Goal: Task Accomplishment & Management: Use online tool/utility

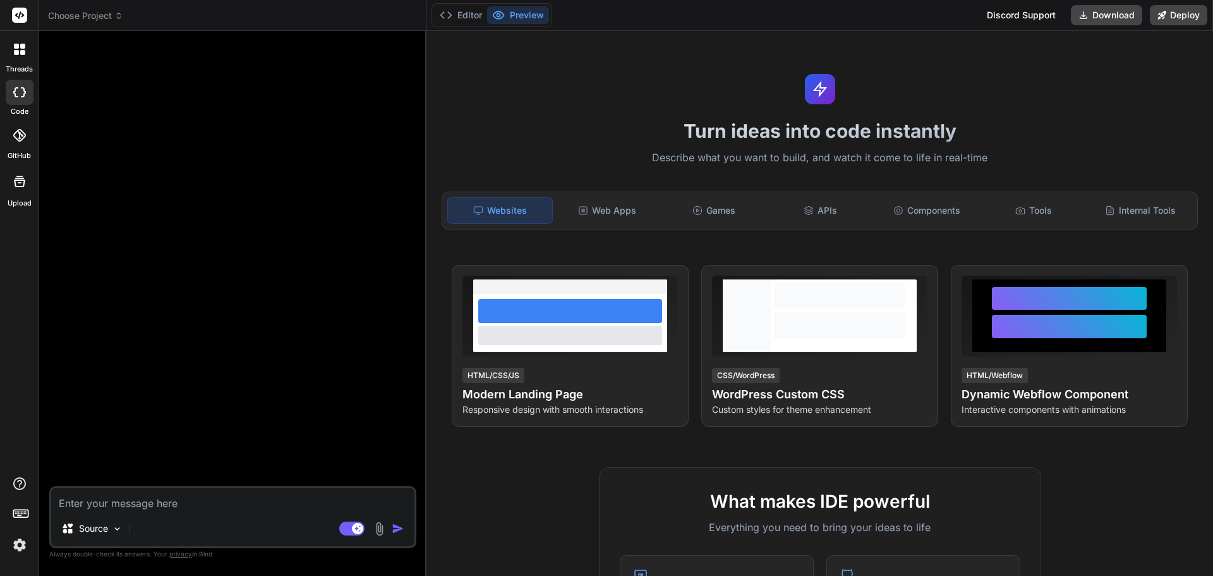
type textarea "x"
click at [131, 507] on textarea at bounding box center [232, 499] width 363 height 23
click at [130, 502] on textarea at bounding box center [232, 499] width 363 height 23
click at [165, 500] on textarea at bounding box center [232, 499] width 363 height 23
paste textarea "یه چندتا کارت میخوام برام طراحی کنی برای نمایش خدمات دندانپزشکی که با جدیدن تری…"
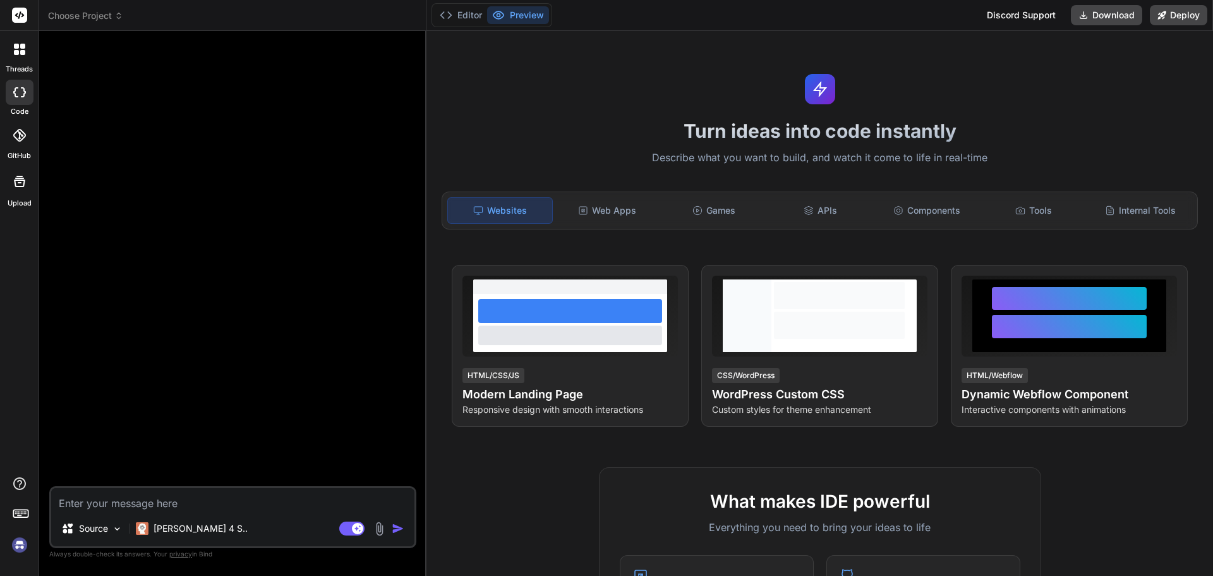
type textarea "یه چندتا کارت میخوام برام طراحی کنی برای نمایش خدمات دندانپزشکی که با جدیدن تری…"
type textarea "x"
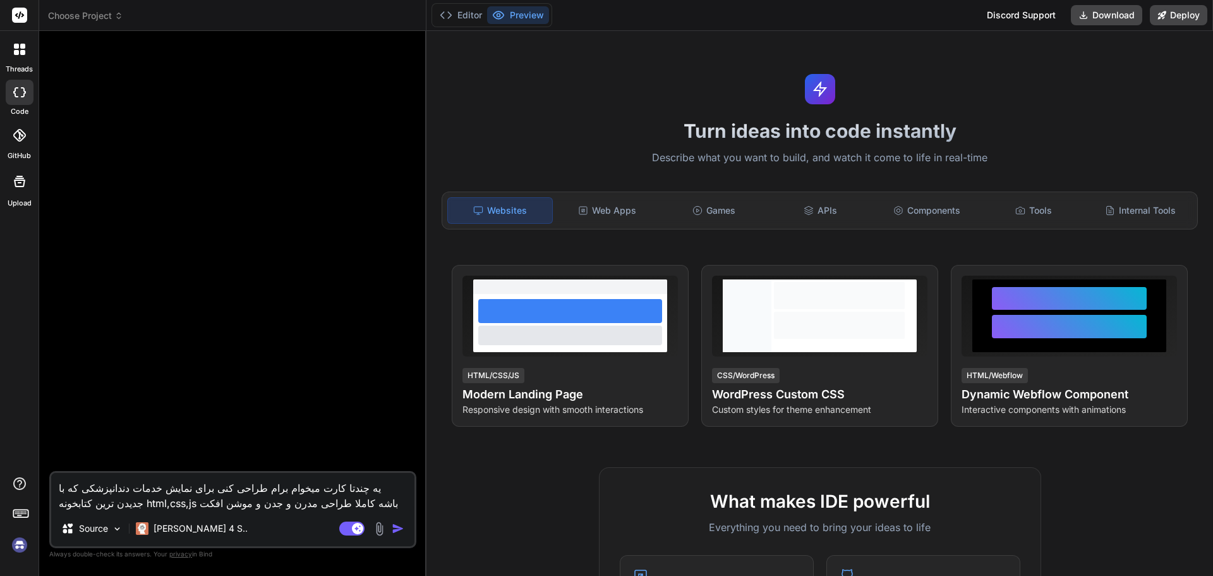
type textarea "یه چندتا کارت میخوام برام طراحی کنی برای نمایش خدمات دندانپزشکی که با جدیدن تری…"
click at [401, 524] on img "button" at bounding box center [398, 528] width 13 height 13
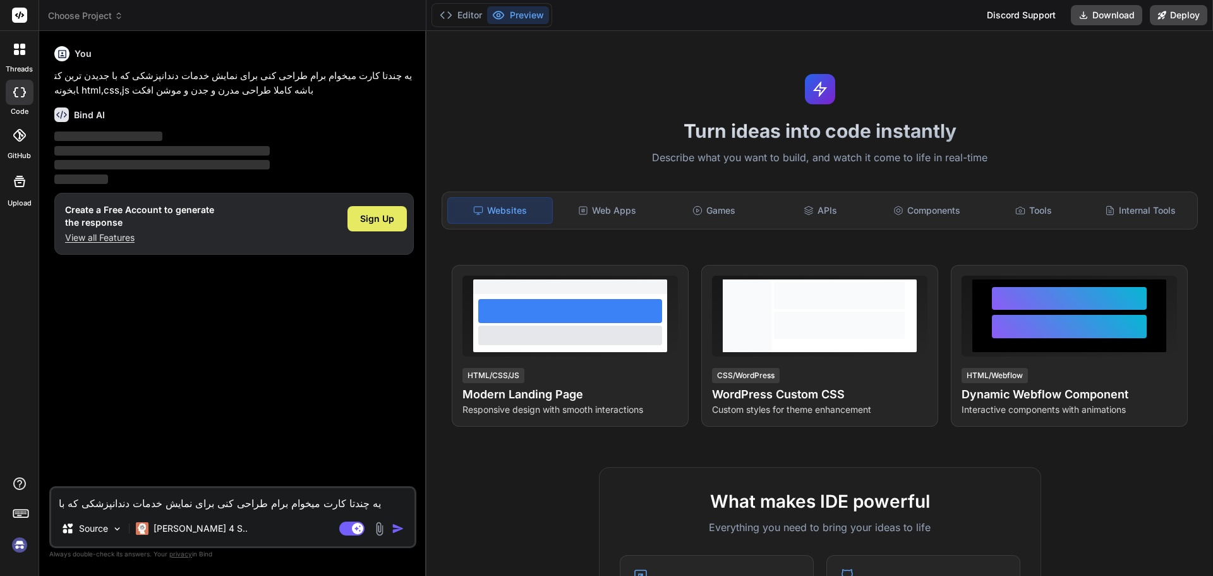
click at [363, 215] on span "Sign Up" at bounding box center [377, 218] width 34 height 13
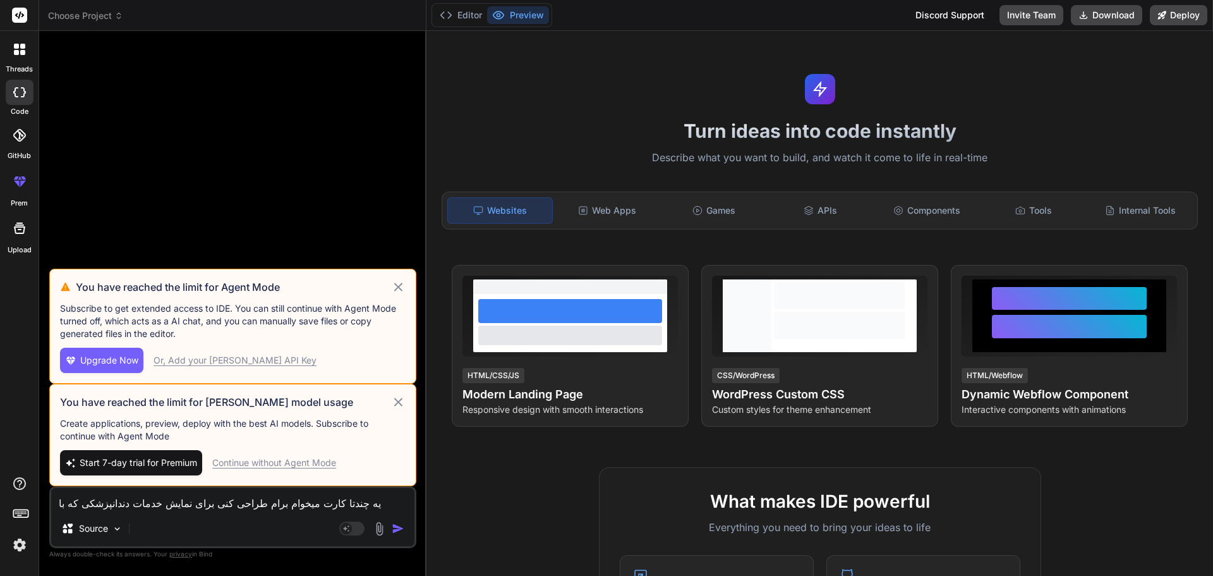
type textarea "x"
click at [152, 506] on textarea "یه چندتا کارت میخوام برام طراحی کنی برای نمایش خدمات دندانپزشکی که با جدیدن تری…" at bounding box center [232, 499] width 363 height 23
paste textarea "یه چندتا کارت میخوام برام طراحی کنی برای نمایش خدمات دندانپزشکی که با جدیدن تری…"
type textarea "یه چندتا کارت میخوام برام طراحی کنی برای نمایش خدمات دندانپزشکی که با جدیدن تری…"
type textarea "x"
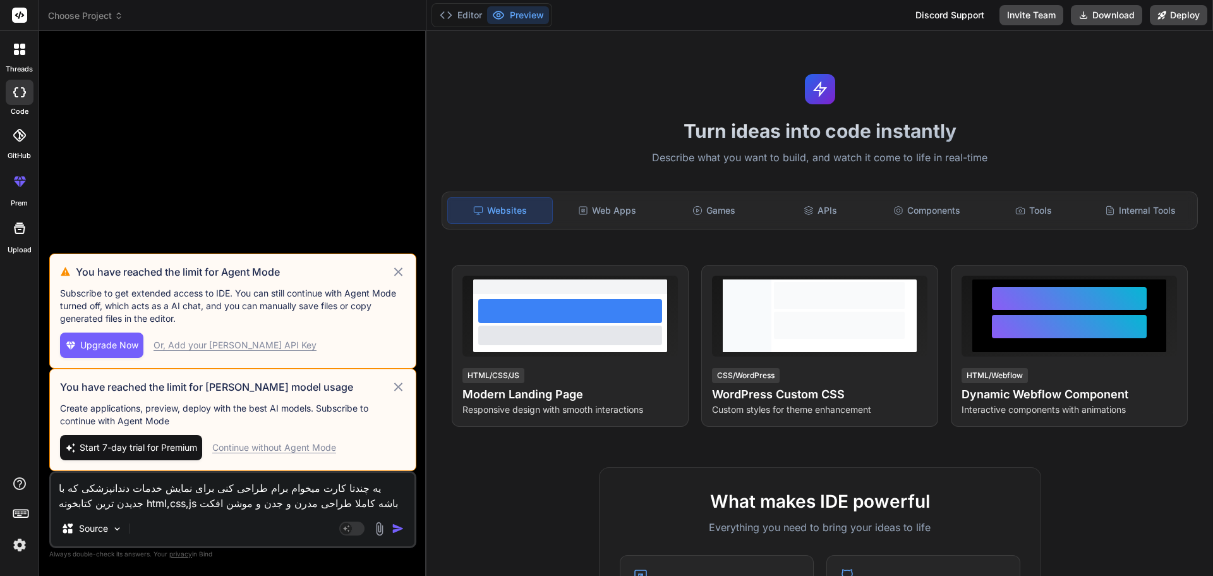
type textarea "یه چندتا کارت میخوام برام طراحی کنی برای نمایش خدمات دندانپزشکی که با جدیدن تری…"
click at [394, 530] on img "button" at bounding box center [398, 528] width 13 height 13
click at [399, 269] on icon at bounding box center [398, 271] width 15 height 15
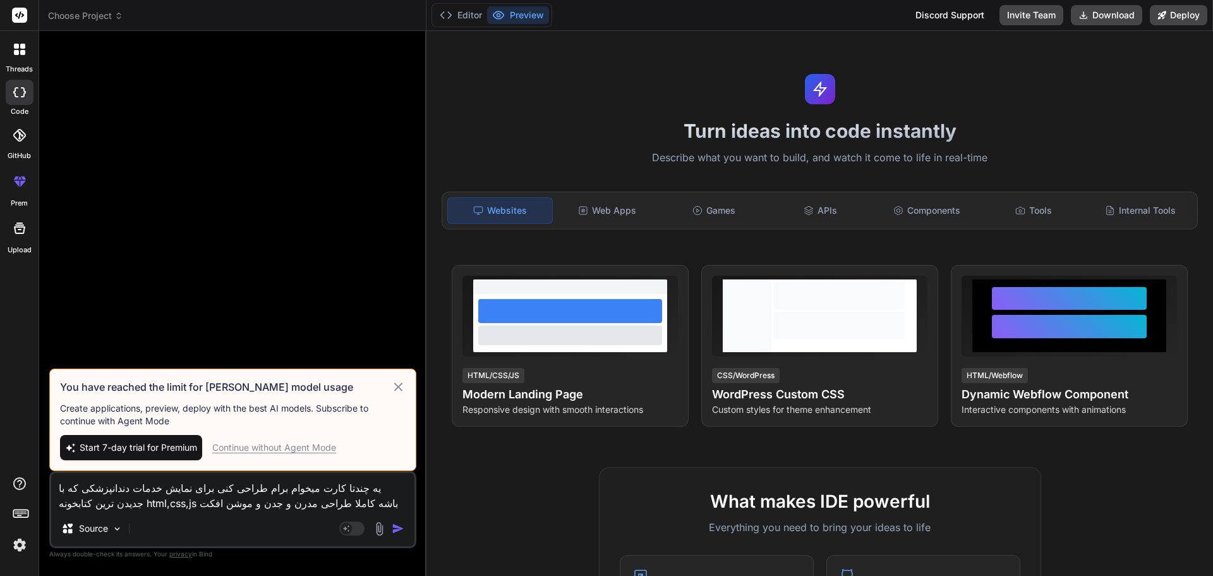
drag, startPoint x: 399, startPoint y: 386, endPoint x: 413, endPoint y: 452, distance: 67.7
click at [399, 385] on icon at bounding box center [398, 386] width 15 height 15
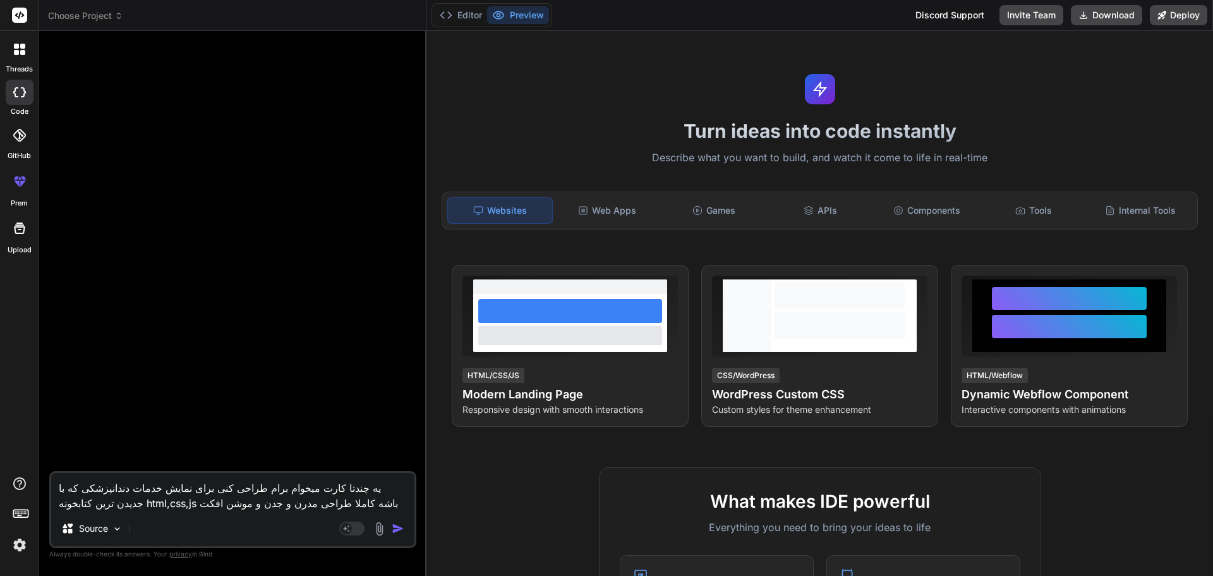
click at [396, 531] on img "button" at bounding box center [398, 528] width 13 height 13
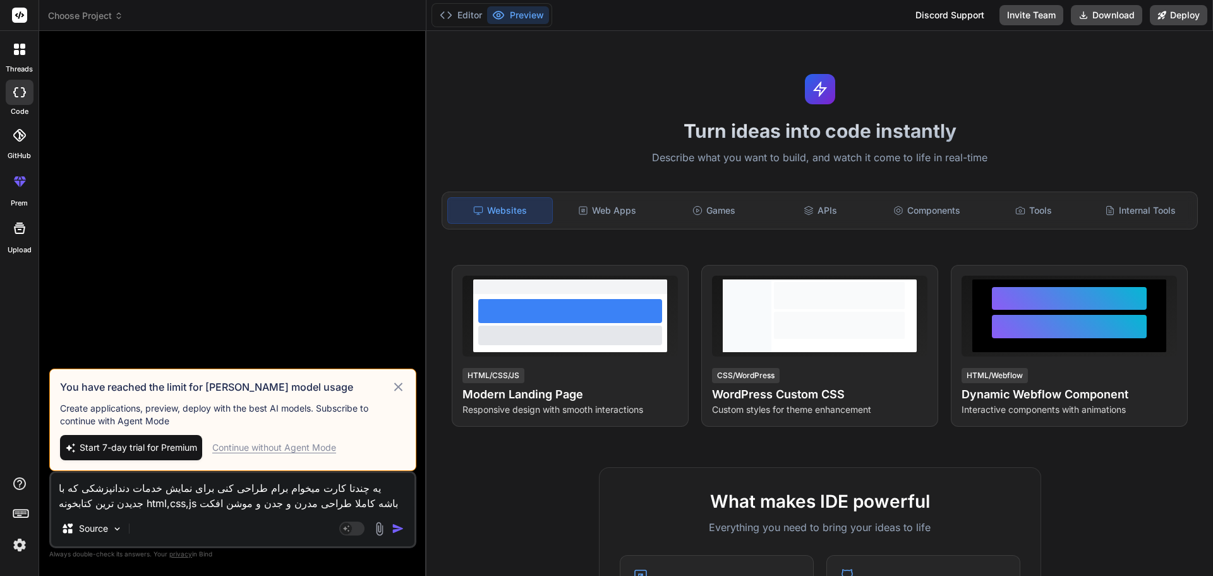
click at [248, 449] on div "Continue without Agent Mode" at bounding box center [274, 447] width 124 height 13
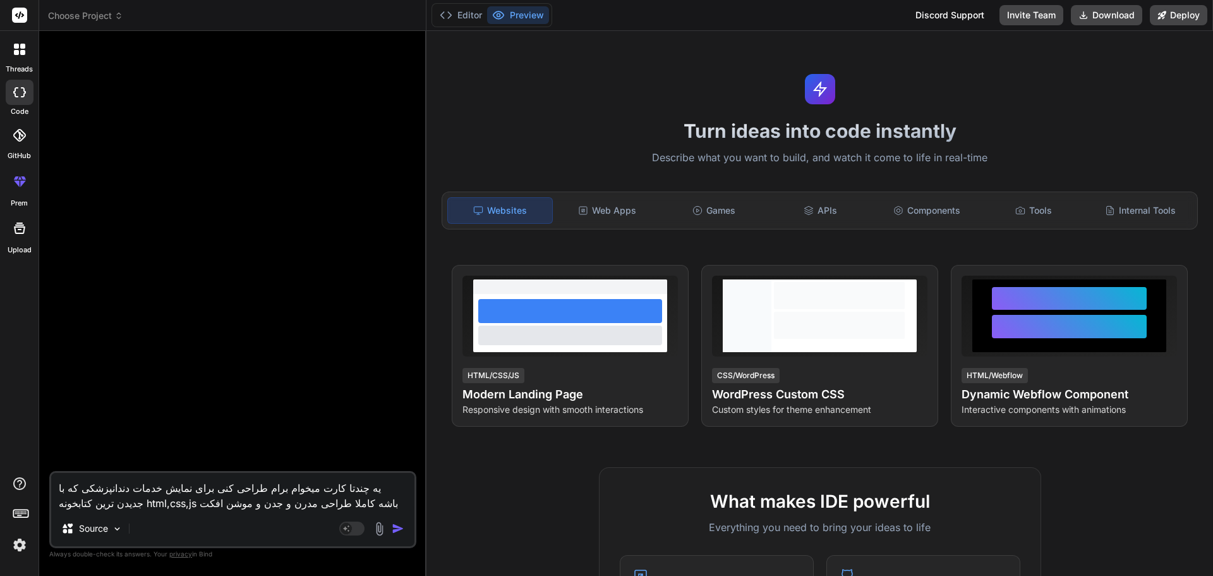
click at [396, 529] on img "button" at bounding box center [398, 528] width 13 height 13
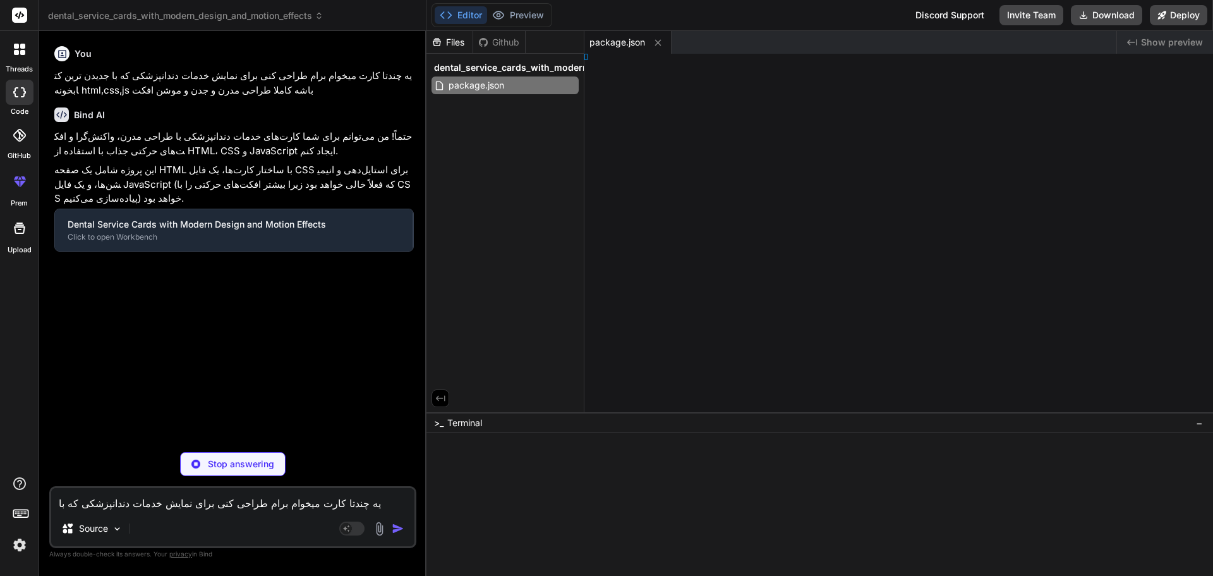
type textarea "x"
type textarea "ml>"
type textarea "x"
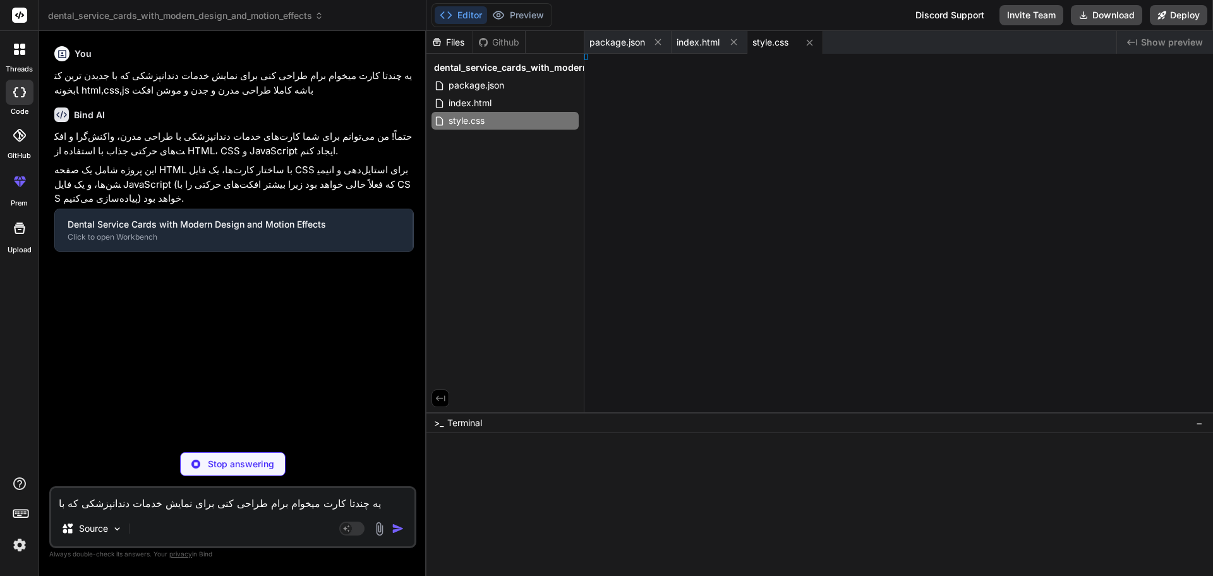
type textarea "x"
type textarea "n, etc."
type textarea "x"
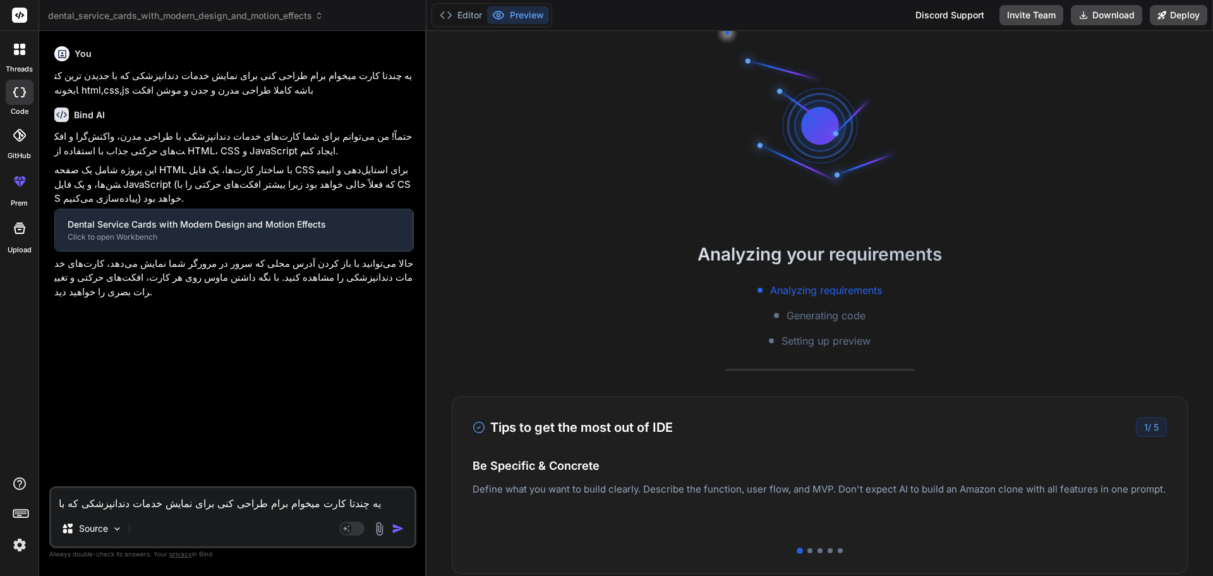
type textarea "// This file is currently empty as most motion effects are handled by CSS. // Y…"
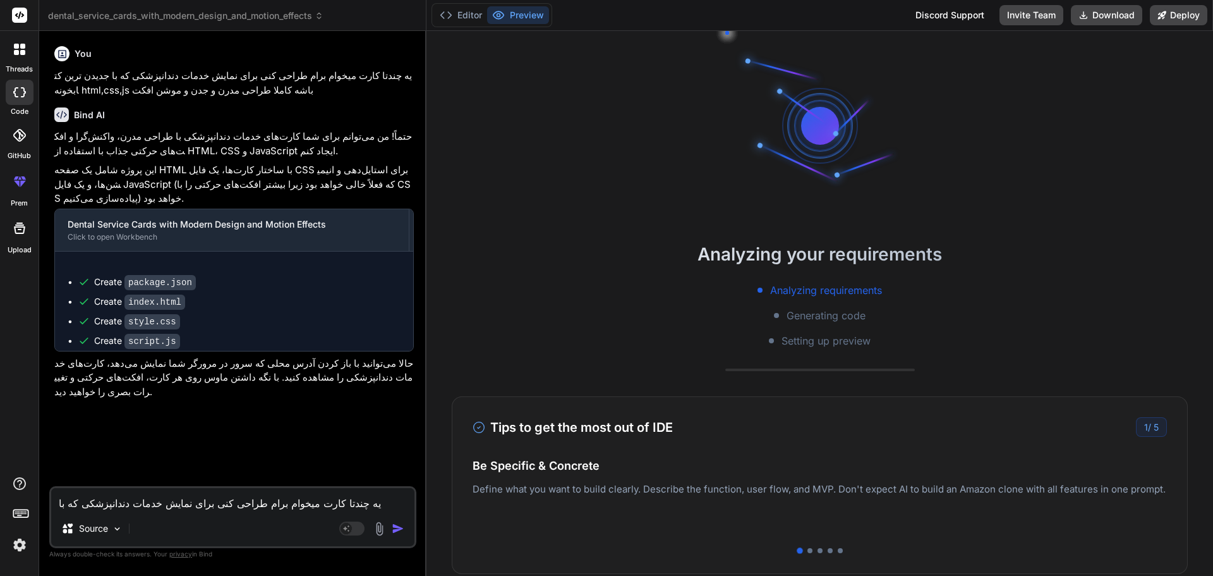
scroll to position [24, 0]
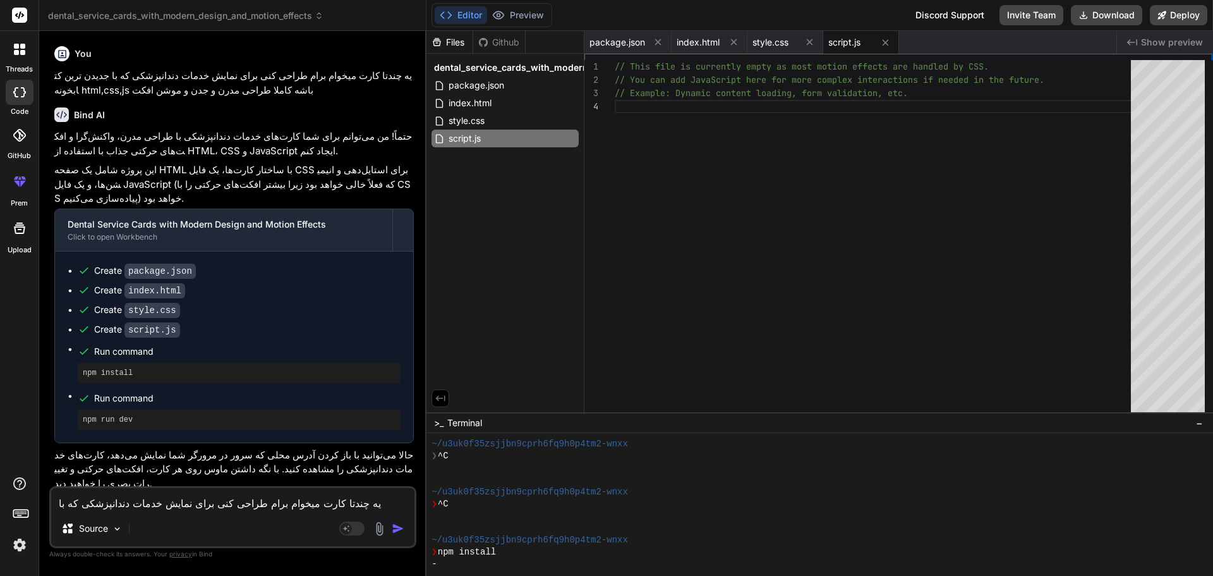
type textarea "x"
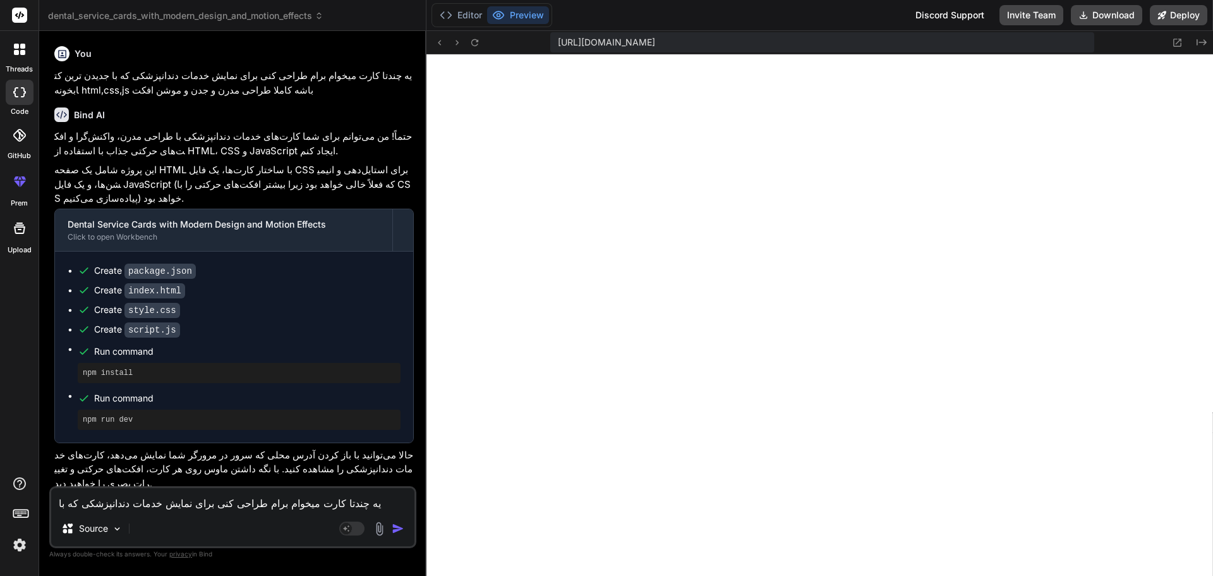
scroll to position [600, 0]
click at [459, 16] on button "Editor" at bounding box center [461, 15] width 52 height 18
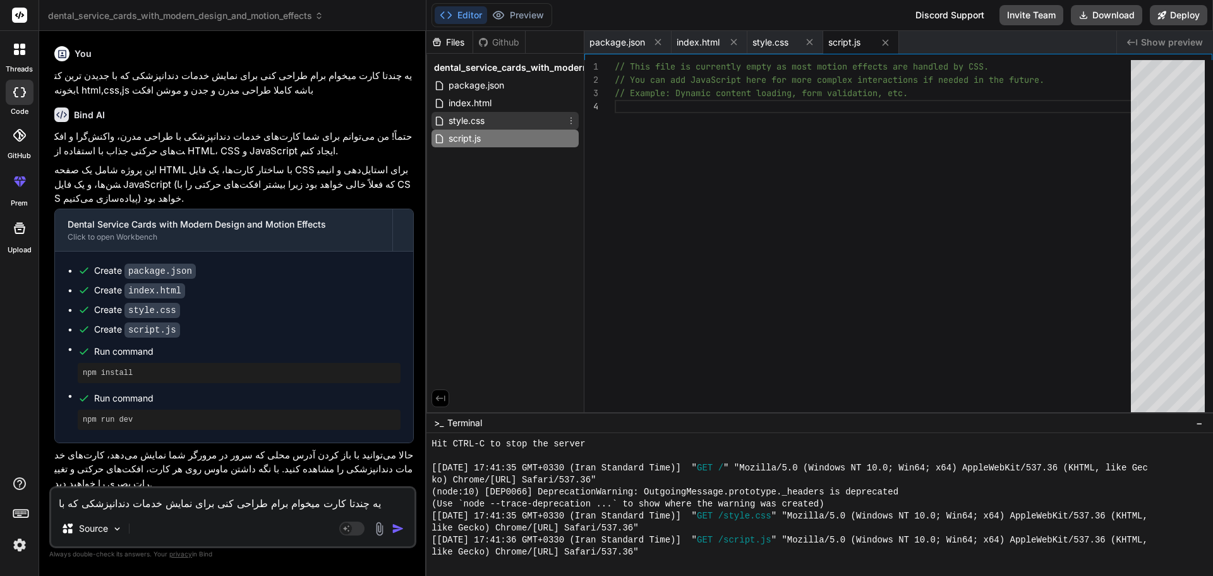
click at [470, 125] on span "style.css" at bounding box center [466, 120] width 39 height 15
type textarea "} }"
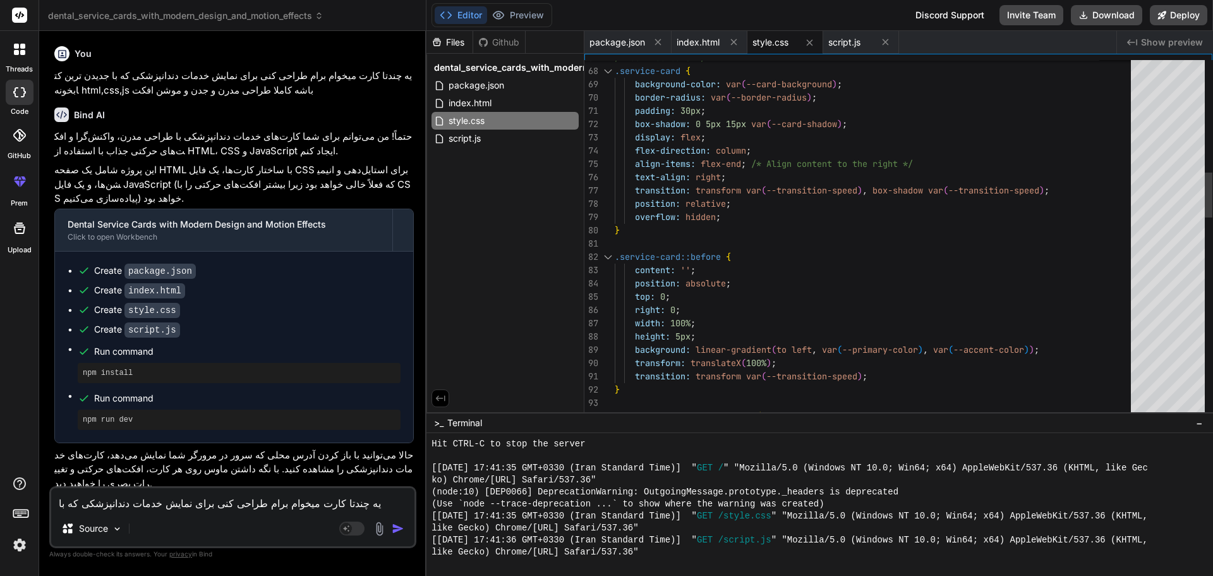
type textarea "x"
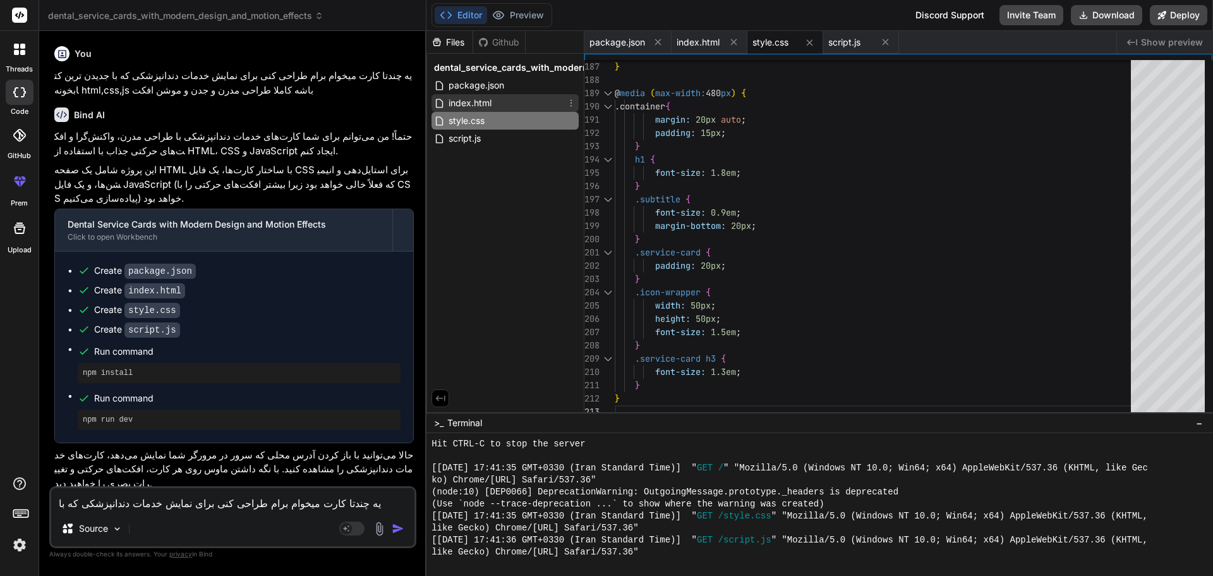
click at [467, 107] on span "index.html" at bounding box center [469, 102] width 45 height 15
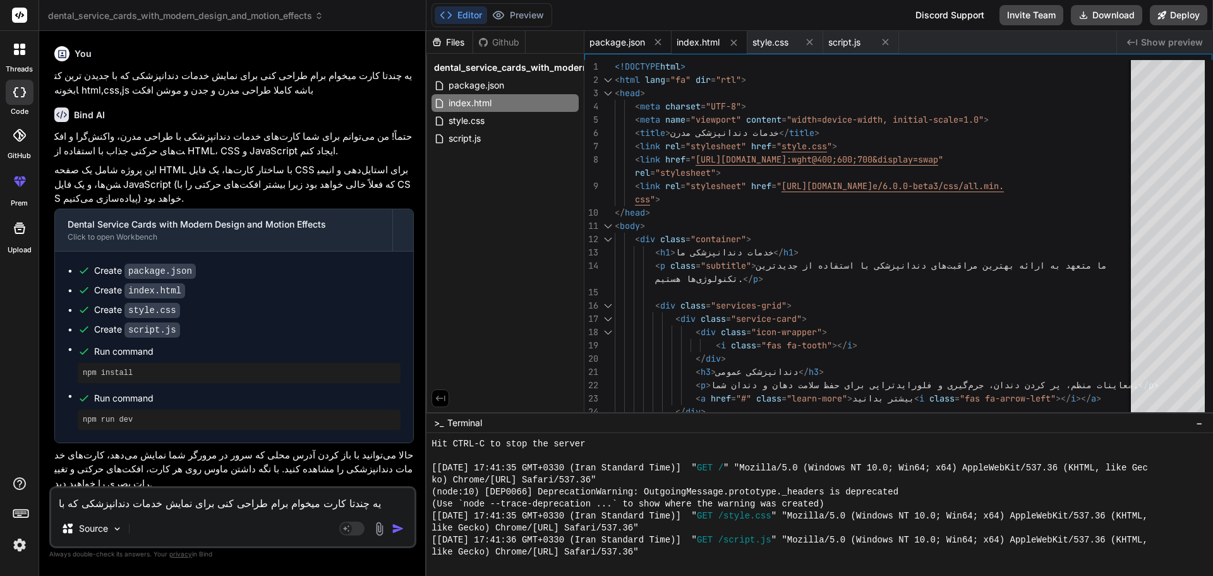
click at [616, 39] on span "package.json" at bounding box center [618, 42] width 56 height 13
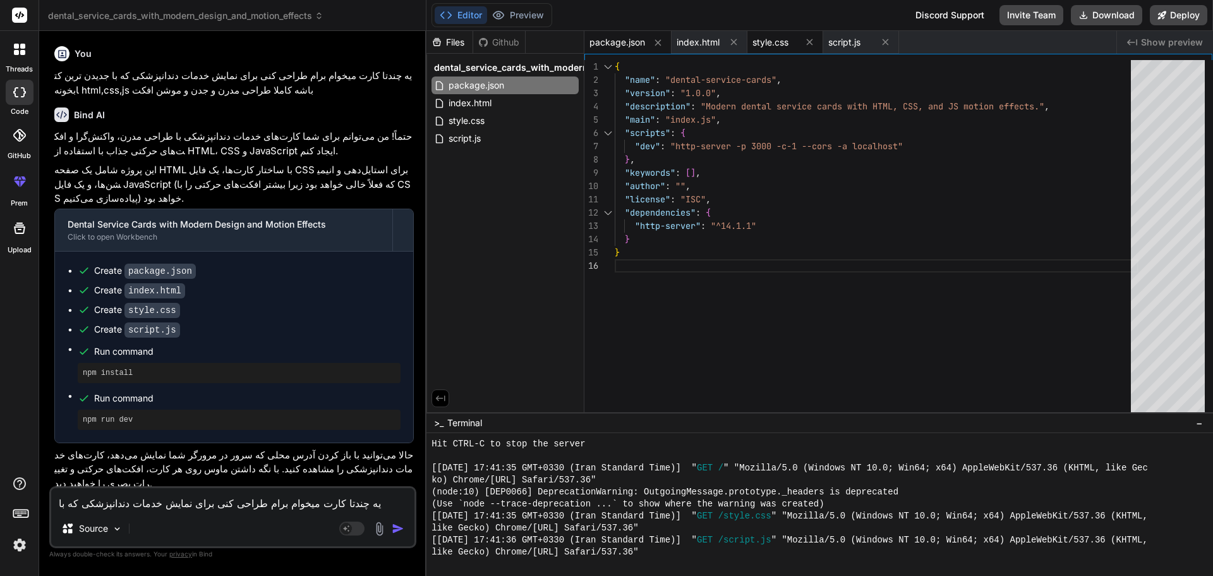
click at [768, 40] on span "style.css" at bounding box center [771, 42] width 36 height 13
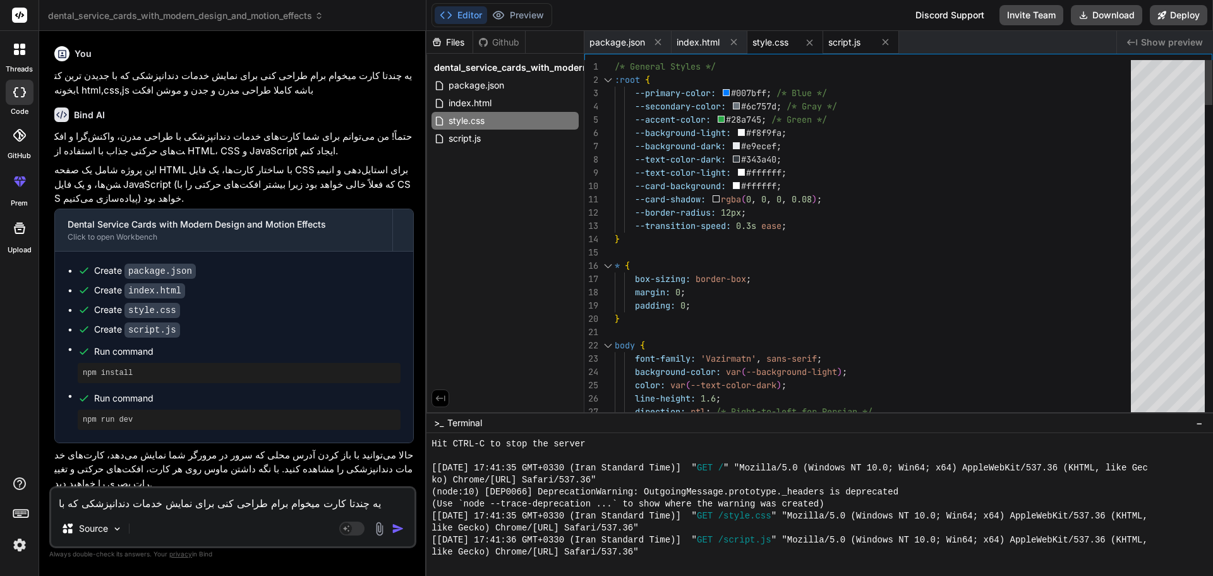
click at [844, 43] on span "script.js" at bounding box center [844, 42] width 32 height 13
type textarea "// This file is currently empty as most motion effects are handled by CSS. // Y…"
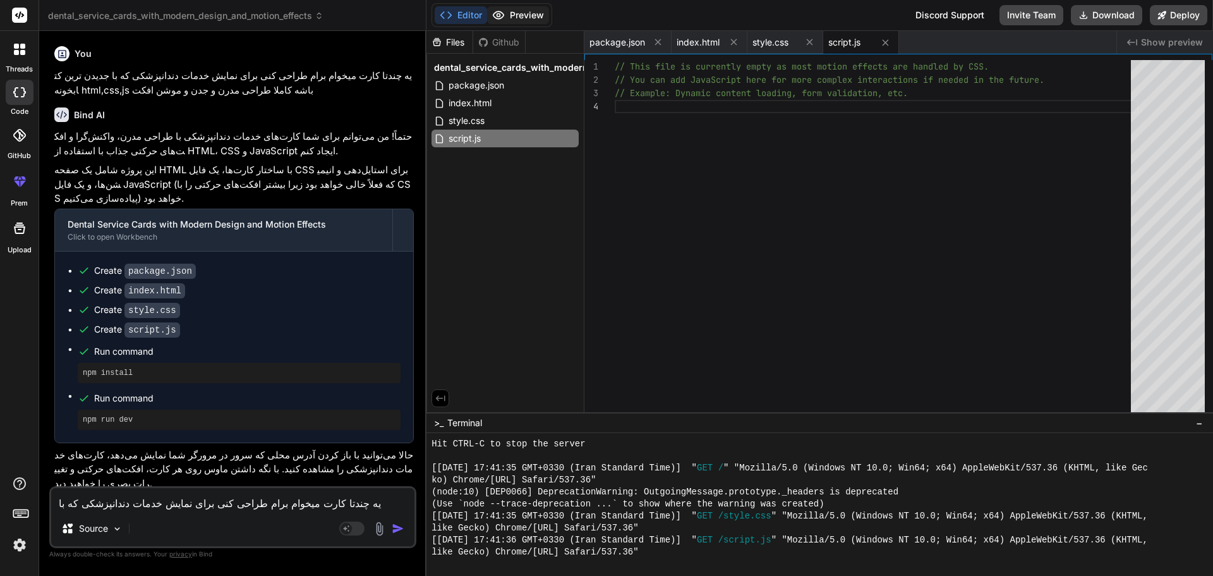
click at [507, 21] on button "Preview" at bounding box center [518, 15] width 62 height 18
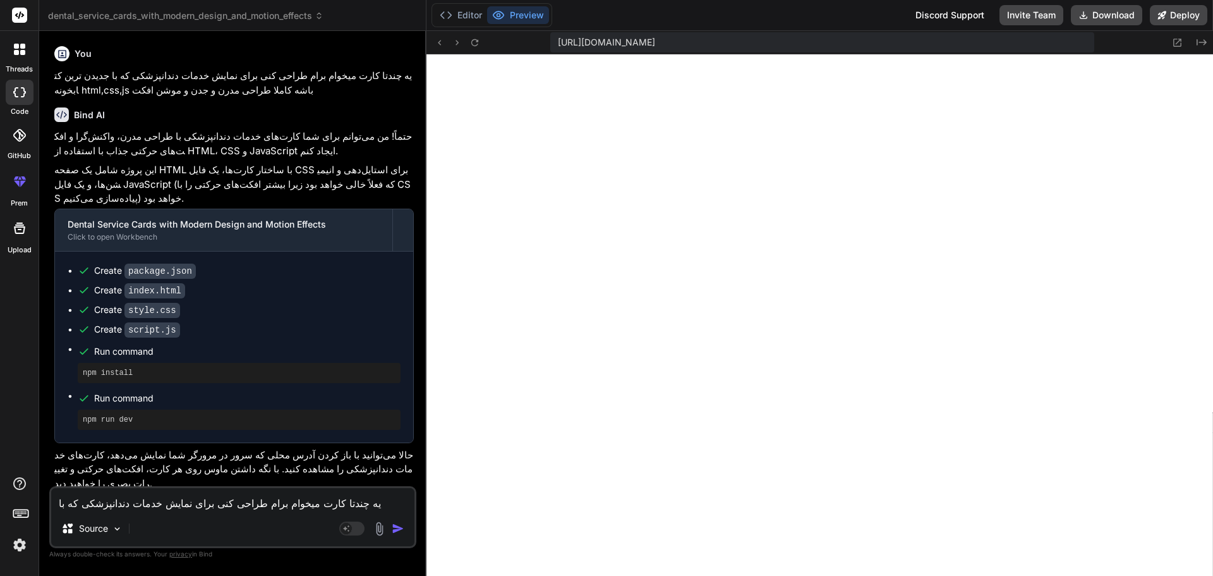
click at [166, 507] on textarea "یه چندتا کارت میخوام برام طراحی کنی برای نمایش خدمات دندانپزشکی که با جدیدن تری…" at bounding box center [232, 499] width 363 height 23
type textarea "م"
type textarea "x"
type textarea "می"
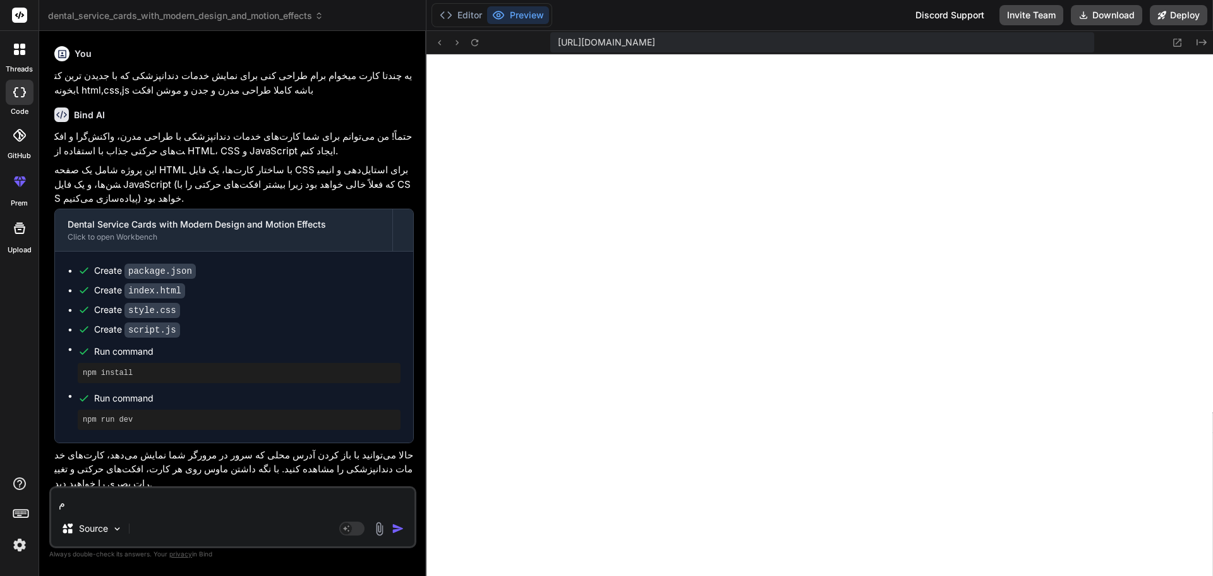
type textarea "x"
type textarea "میت"
type textarea "x"
type textarea "میتو"
type textarea "x"
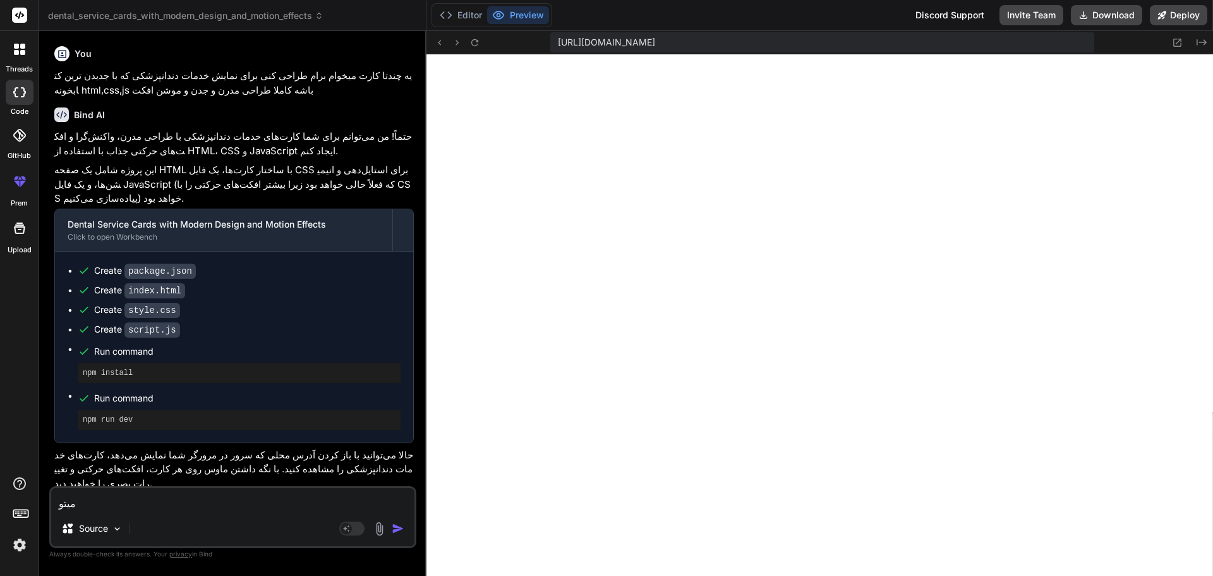
type textarea "میتون"
type textarea "x"
type textarea "میتونی"
type textarea "x"
type textarea "میتونی"
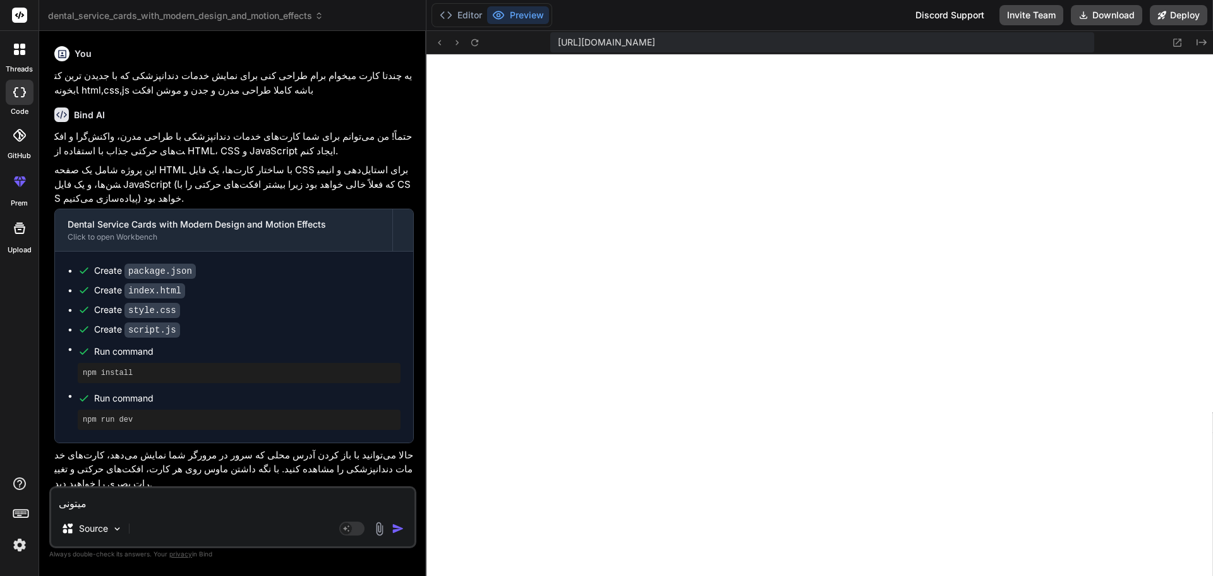
type textarea "x"
type textarea "میتونی م"
type textarea "x"
type textarea "میتونی مد"
type textarea "x"
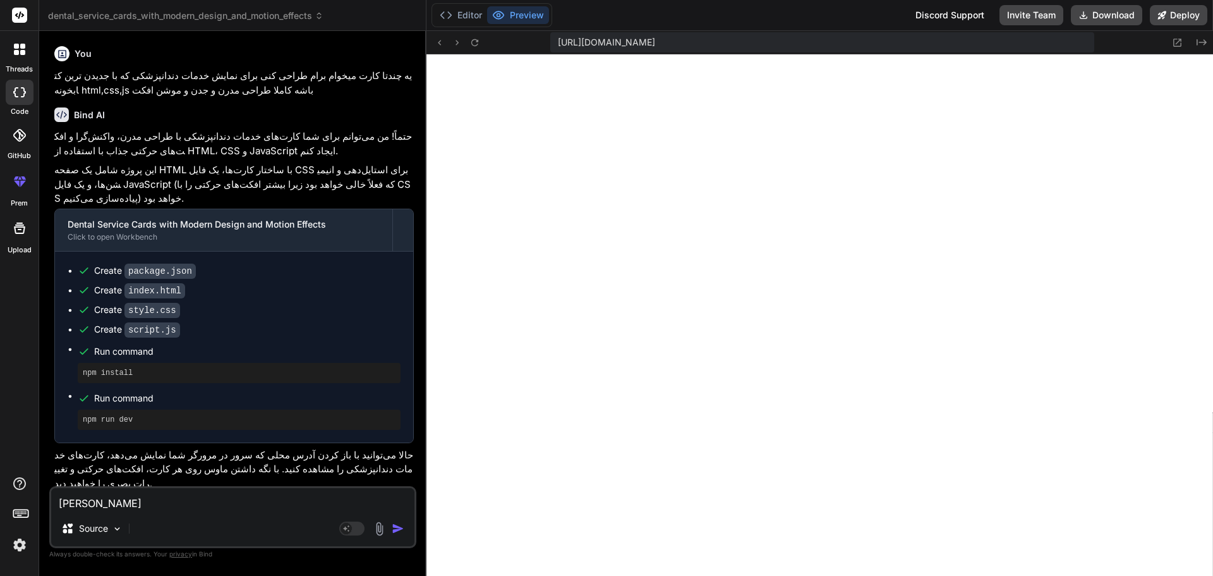
type textarea "میتونی مدر"
type textarea "x"
type textarea "میتونی مدرن"
type textarea "x"
type textarea "میتونی مدرن"
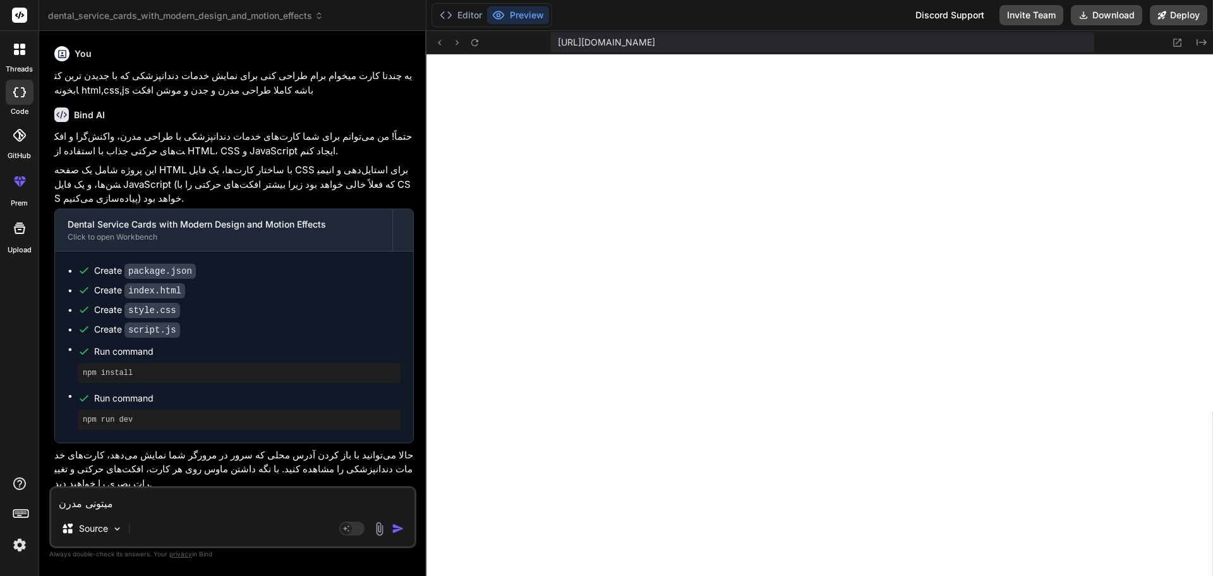
type textarea "x"
type textarea "میتونی مدرن ت"
type textarea "x"
type textarea "میتونی مدرن تر"
type textarea "x"
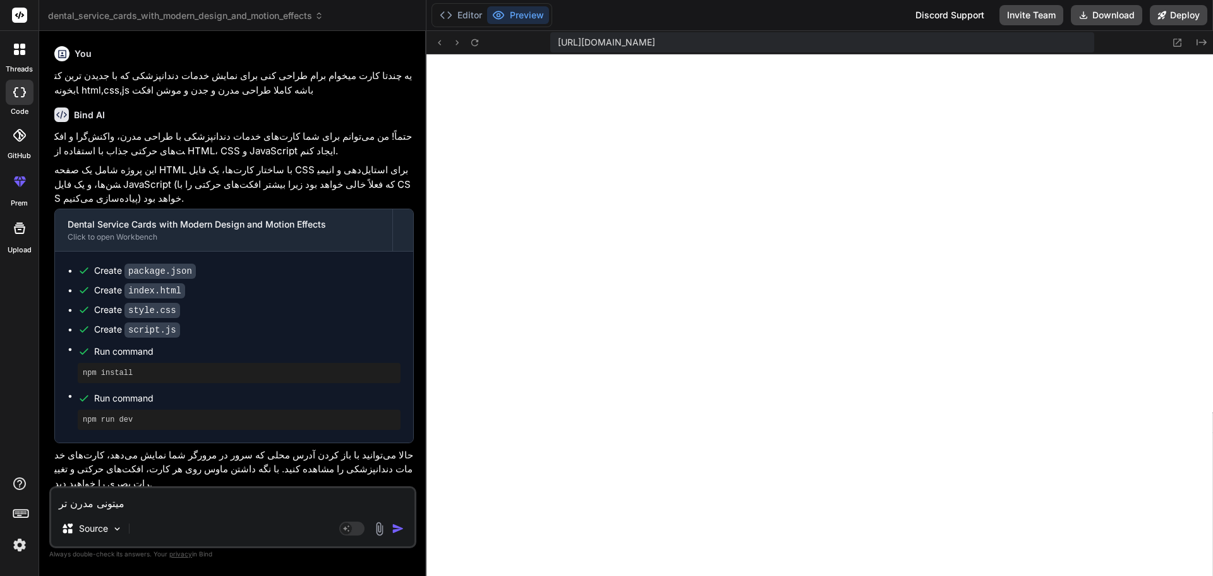
type textarea "میتونی مدرن تر"
type textarea "x"
type textarea "میتونی مدرن تر و"
type textarea "x"
type textarea "میتونی مدرن تر و"
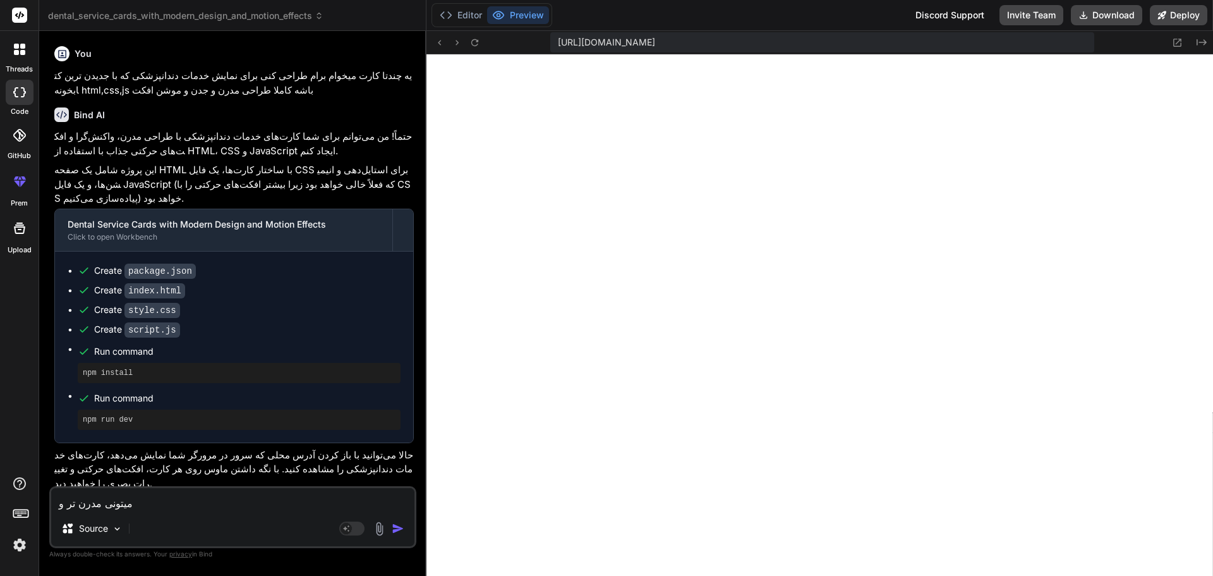
type textarea "x"
type textarea "میتونی مدرن تر و ج"
type textarea "x"
type textarea "میتونی مدرن تر و جذ"
type textarea "x"
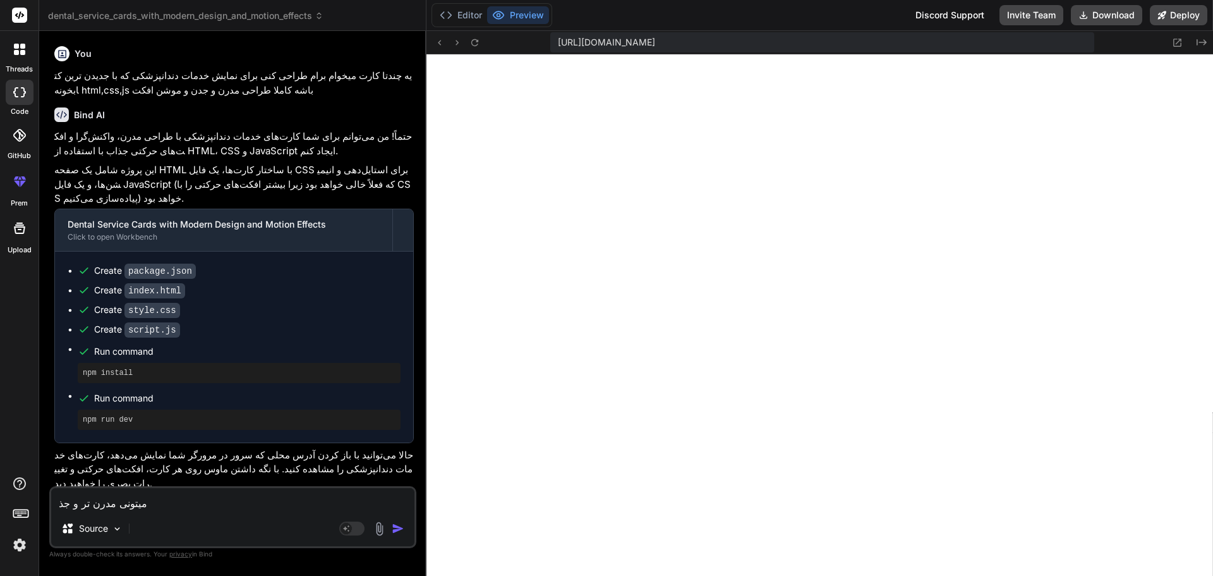
type textarea "میتونی مدرن تر و جذا"
type textarea "x"
type textarea "میتونی مدرن تر و جذاب"
type textarea "x"
type textarea "میتونی مدرن تر و جذابت"
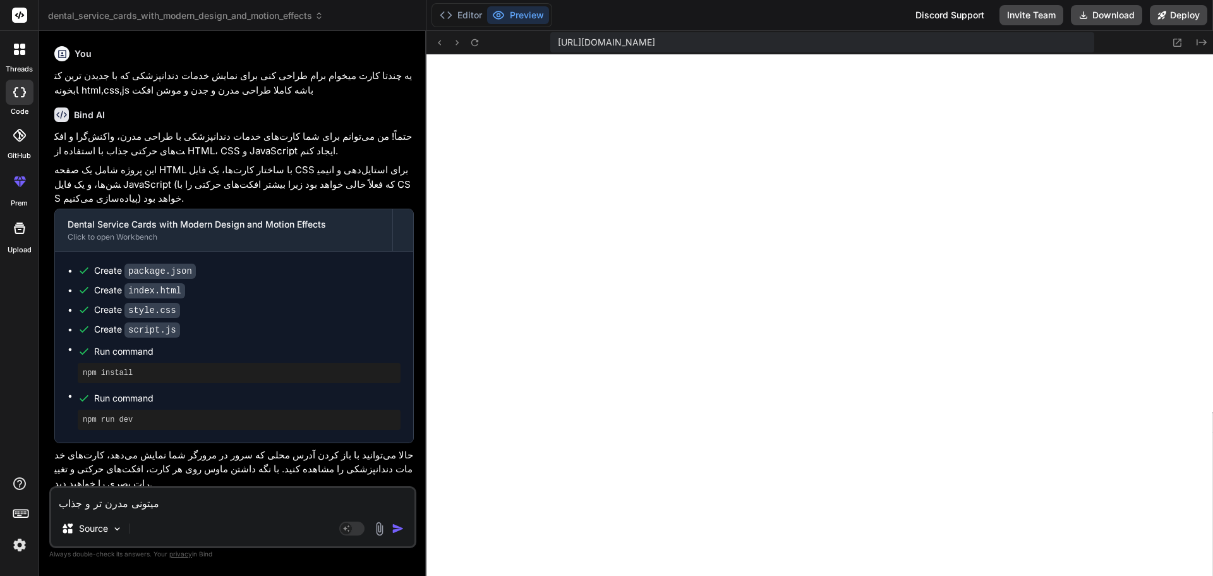
type textarea "x"
type textarea "میتونی مدرن تر و جذابتر"
type textarea "x"
type textarea "میتونی مدرن تر و جذابتر"
type textarea "x"
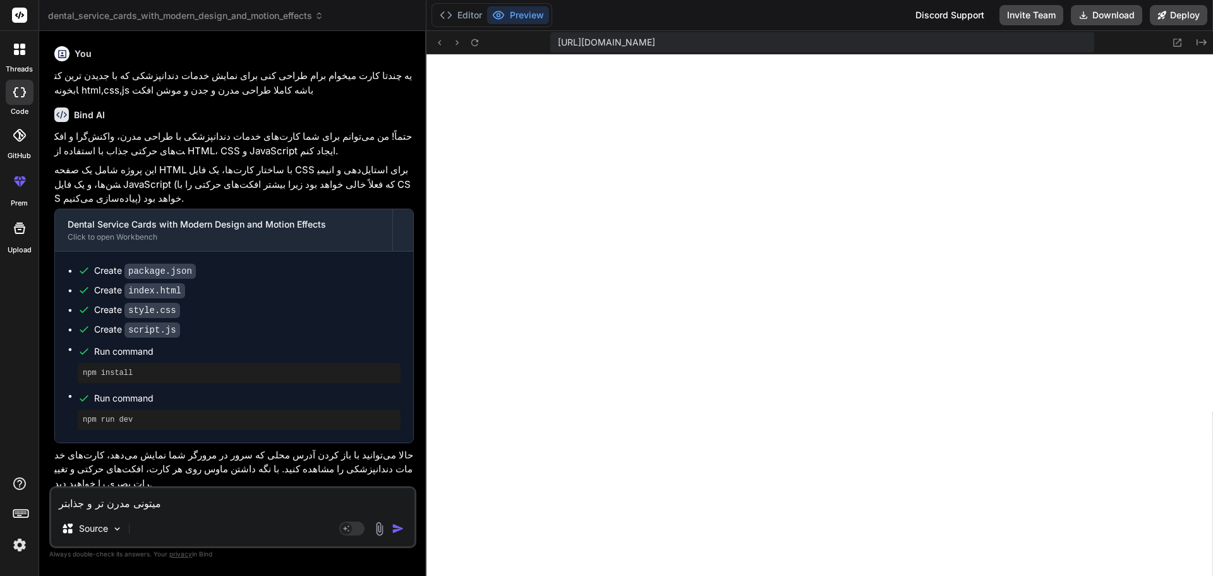
type textarea "میتونی مدرن تر و جذابتر خ"
type textarea "x"
type textarea "میتونی مدرن تر و جذابتر خص"
type textarea "x"
type textarea "میتونی مدرن تر و جذابتر خصا"
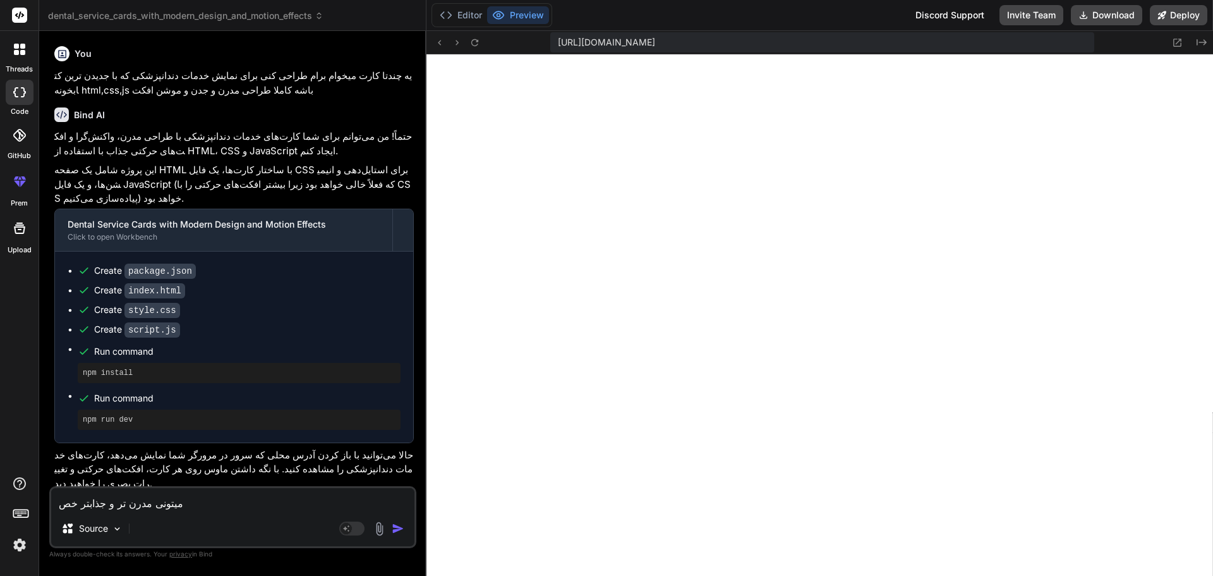
type textarea "x"
type textarea "میتونی مدرن تر و جذابتر خص"
type textarea "x"
type textarea "میتونی مدرن تر و جذابتر خ"
type textarea "x"
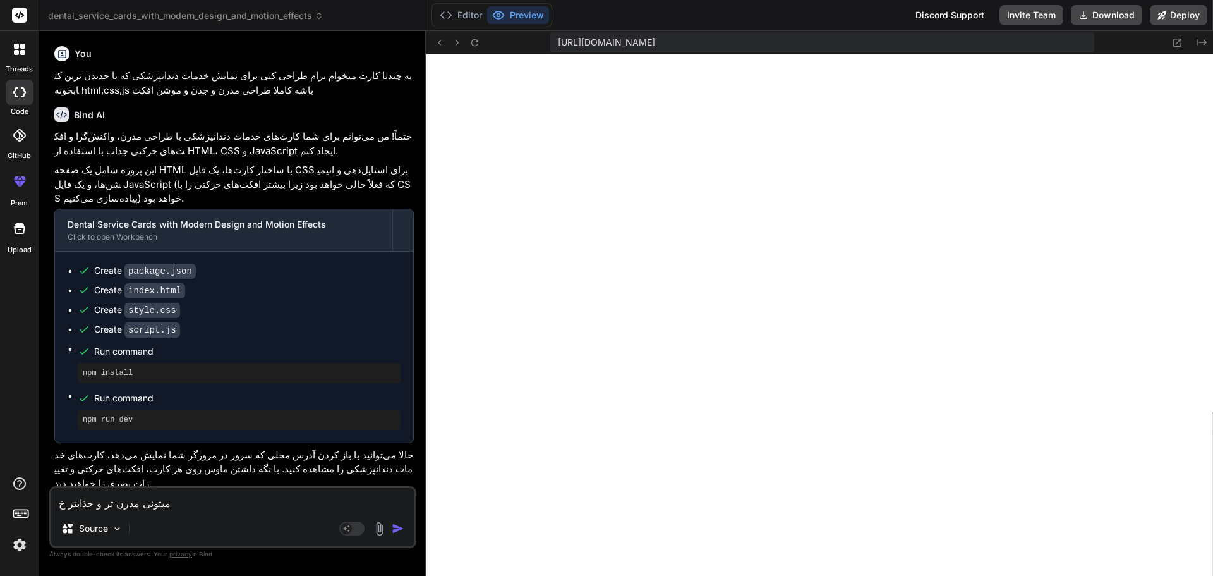
type textarea "میتونی مدرن تر و جذابتر خا"
type textarea "x"
type textarea "میتونی مدرن تر و جذابتر خاص"
type textarea "x"
type textarea "میتونی مدرن تر و جذابتر خاصت"
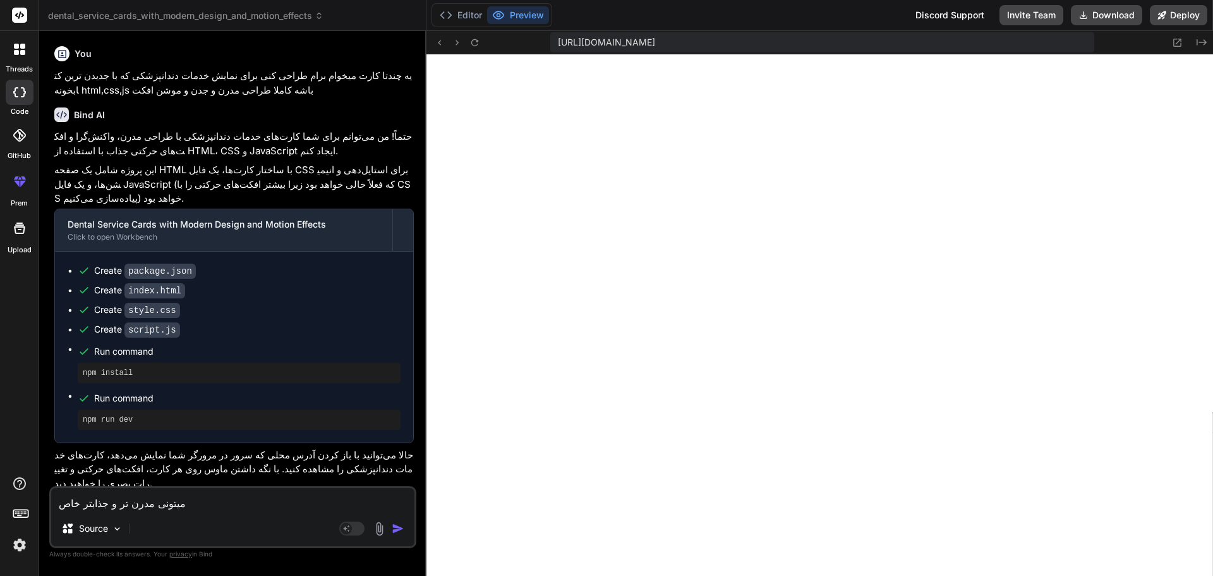
type textarea "x"
type textarea "میتونی مدرن تر و جذابتر خاصتر"
type textarea "x"
type textarea "میتونی مدرن تر و جذابتر خاصتر"
type textarea "x"
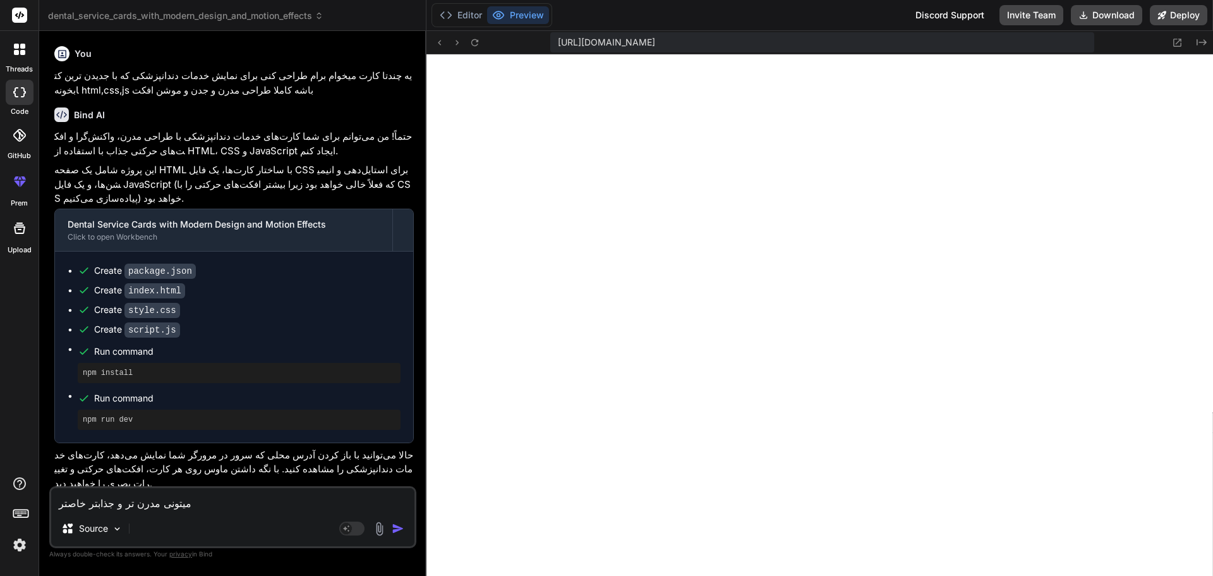
type textarea "میتونی مدرن تر و جذابتر خاصتر"
type textarea "x"
type textarea "میتونی مدرن تر و جذابتر خاصترش"
type textarea "x"
type textarea "میتونی مدرن تر و جذابتر خاصترش"
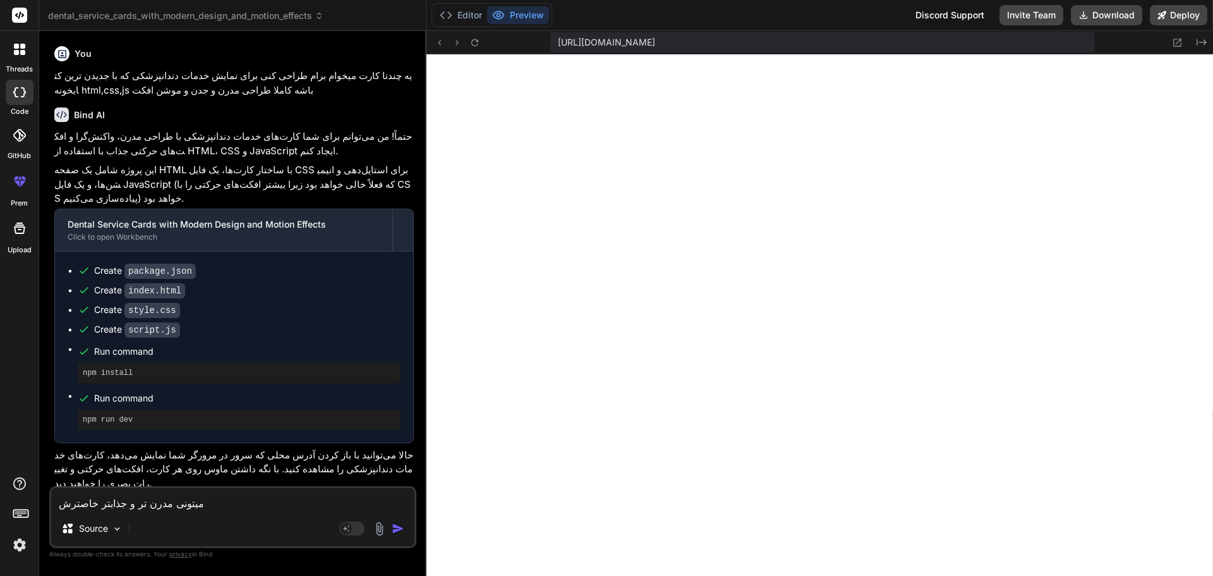
type textarea "x"
type textarea "میتونی مدرن تر و جذابتر خاصترش ک"
type textarea "x"
type textarea "میتونی مدرن تر و جذابتر خاصترش کن"
type textarea "x"
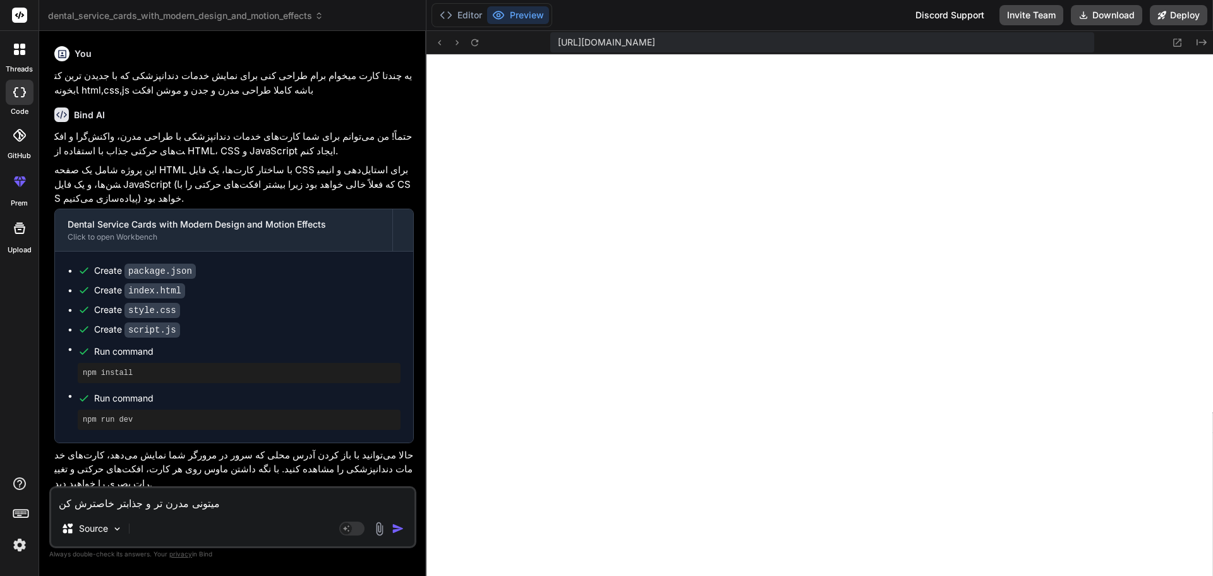
type textarea "میتونی مدرن تر و جذابتر خاصترش کنی"
type textarea "x"
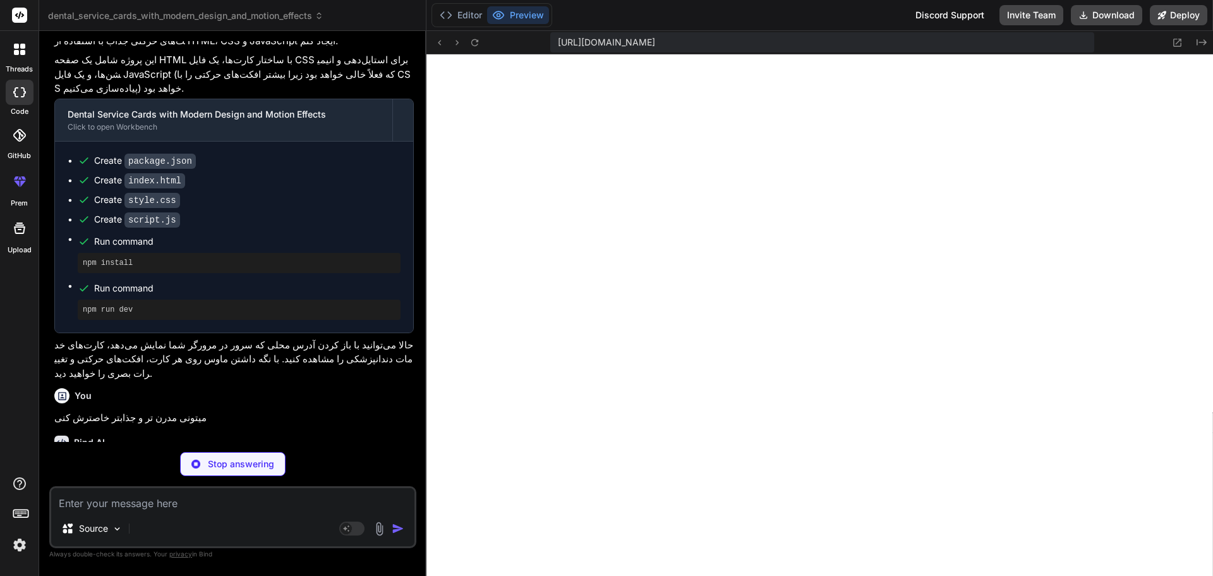
type textarea "x"
type textarea ""license": "ISC", "dependencies": { "http-server": "^14.1.1" } }"
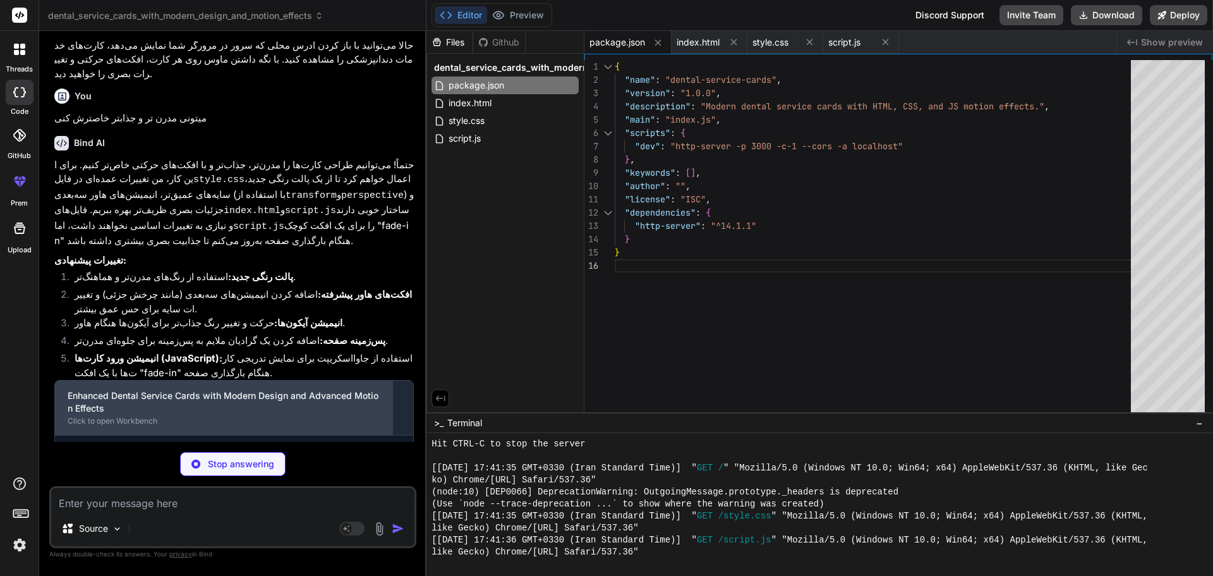
scroll to position [415, 0]
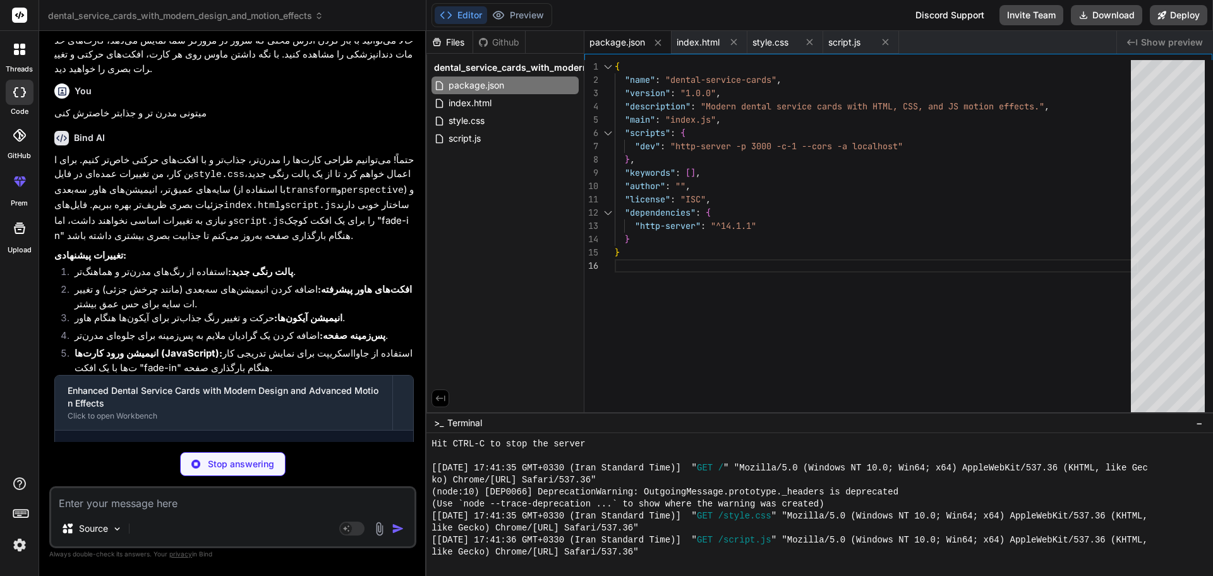
type textarea "x"
type textarea "<p>انجام جراحی‌های پیچیده فک و صورت توسط متخصصین مجرب.</p> <a href="#" class="l…"
type textarea "x"
type textarea "} }"
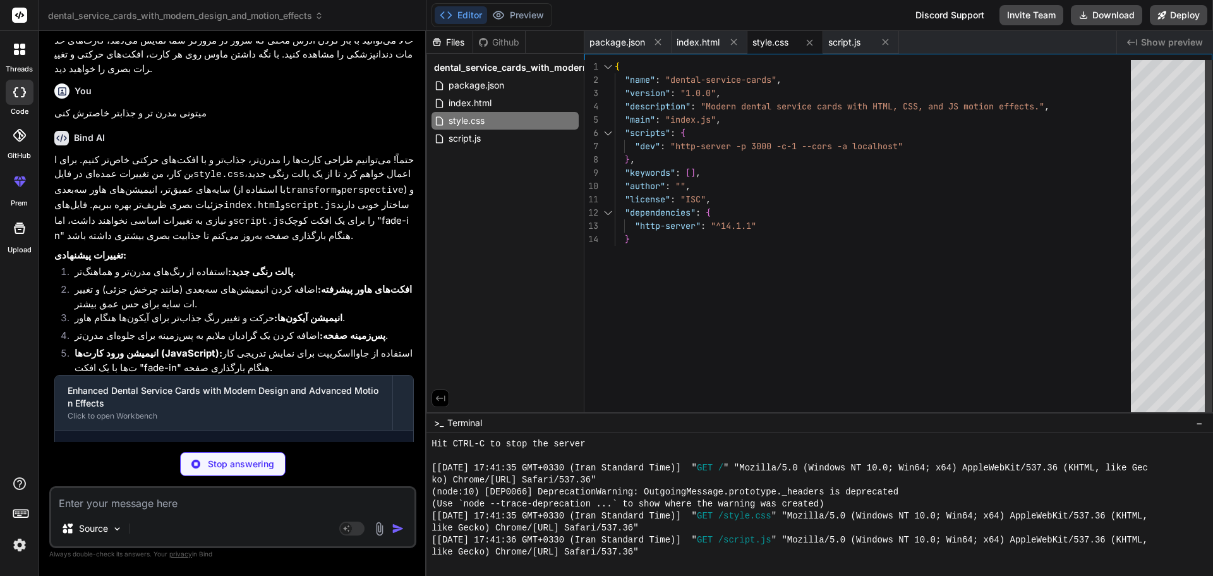
type textarea "x"
type textarea "} body.loaded { /* Add any body-specific animations here if needed */ } `; docu…"
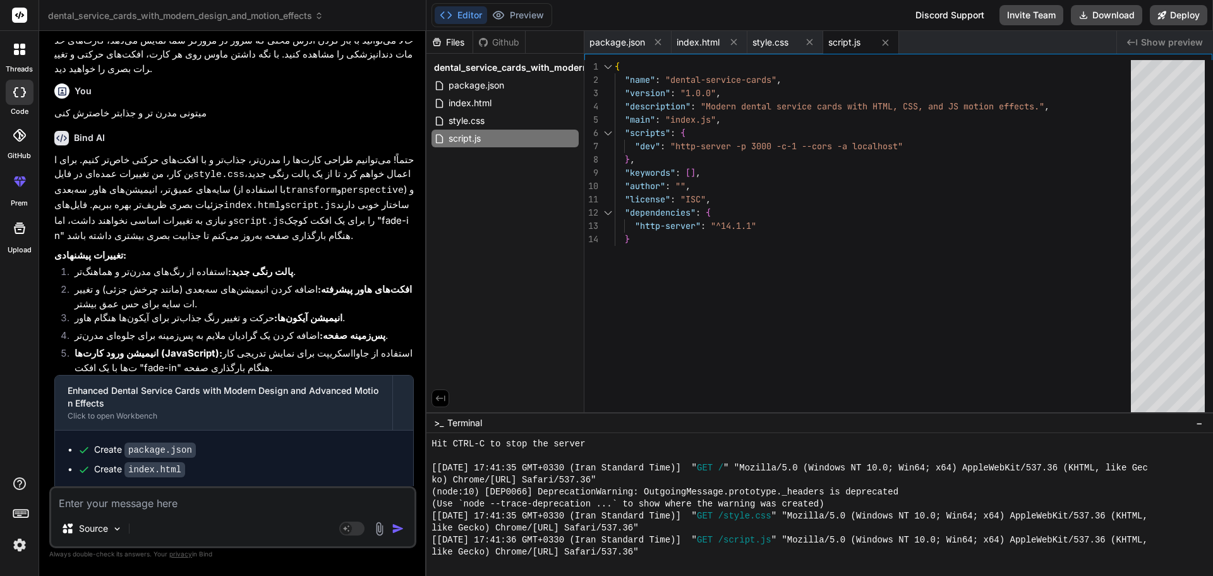
type textarea "x"
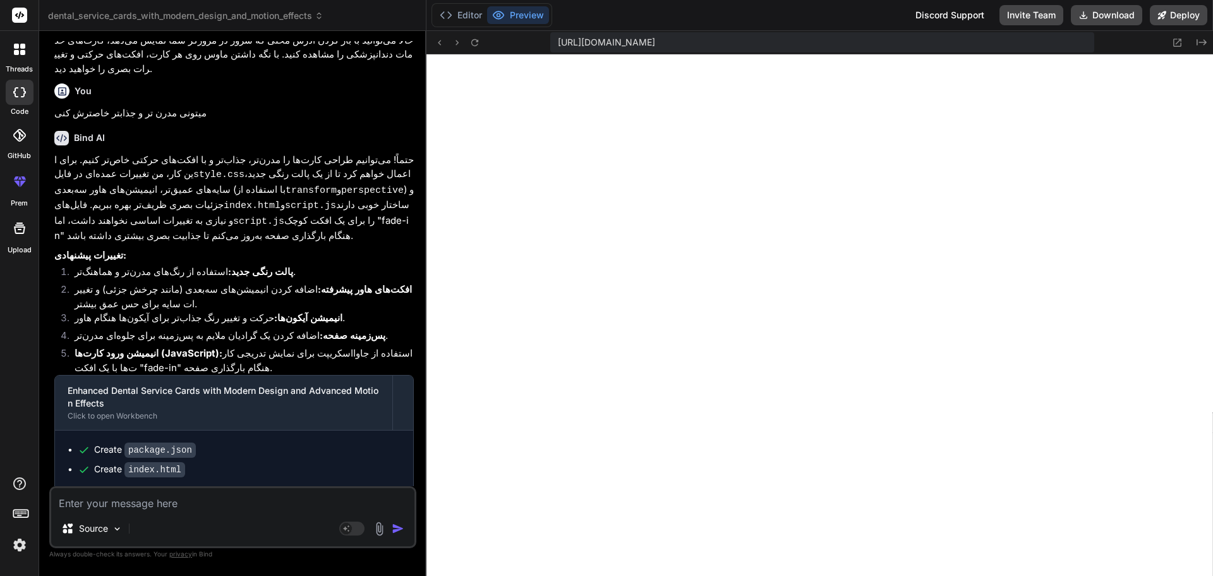
scroll to position [1309, 0]
click at [291, 312] on strong "انیمیشن آیکون‌ها:" at bounding box center [308, 318] width 68 height 12
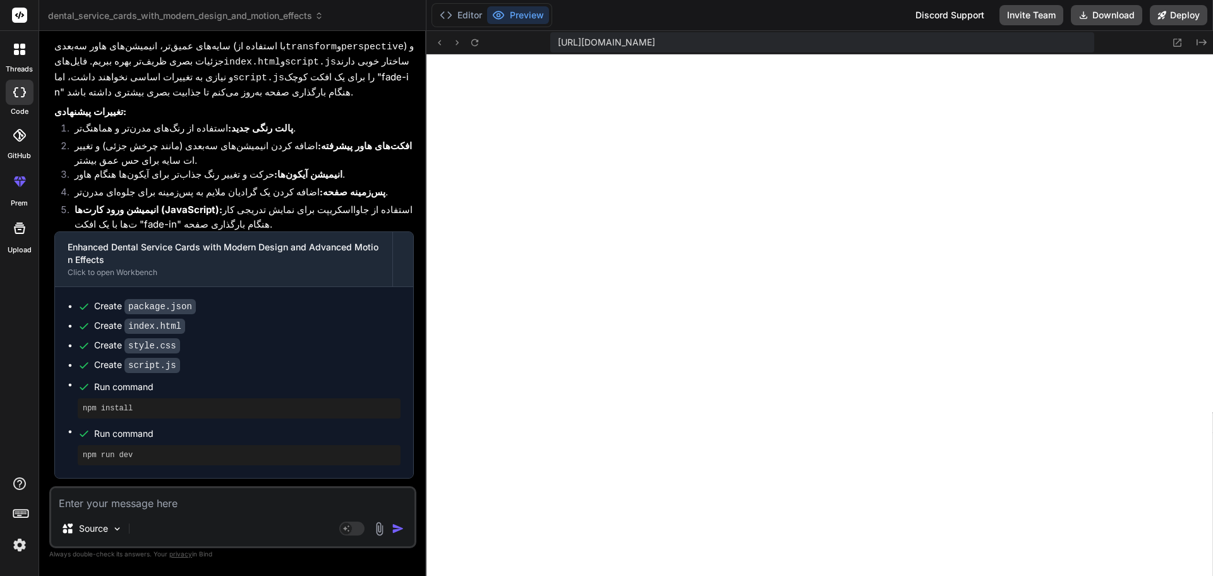
click at [136, 502] on textarea at bounding box center [232, 499] width 363 height 23
click at [198, 507] on textarea at bounding box center [232, 499] width 363 height 23
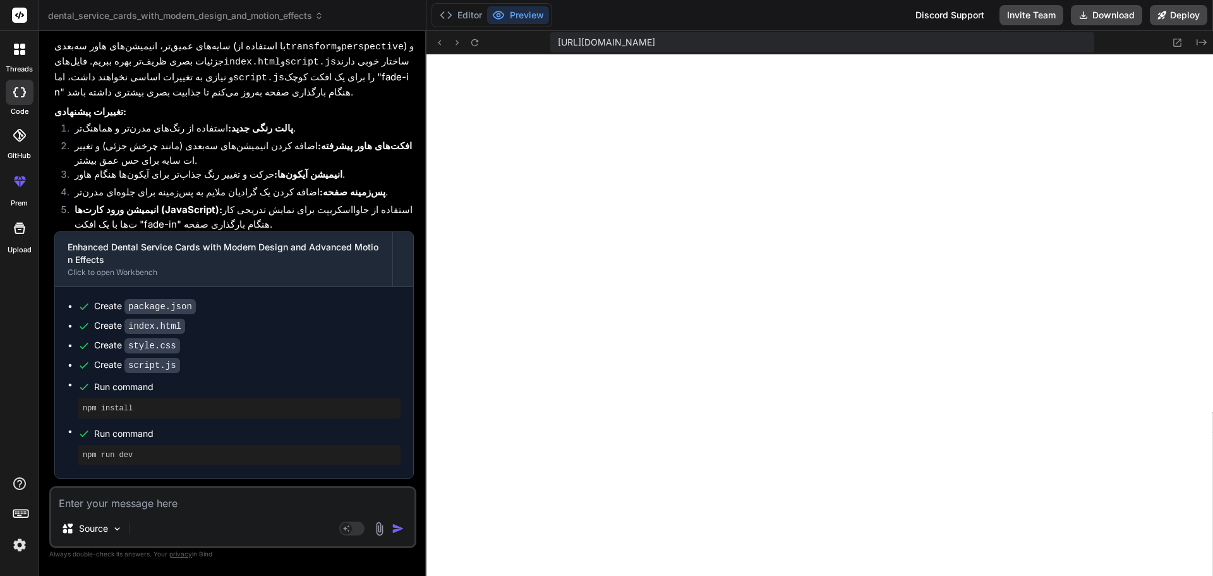
click at [198, 507] on textarea at bounding box center [232, 499] width 363 height 23
type textarea "ب"
type textarea "x"
type textarea "ی"
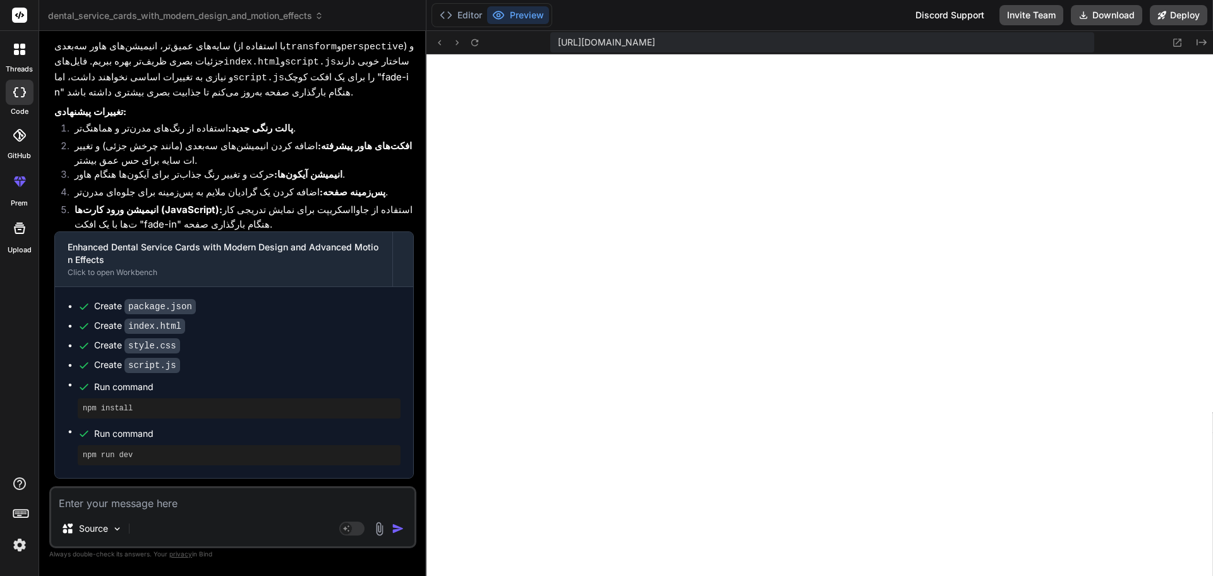
type textarea "x"
type textarea "یم"
type textarea "x"
type textarea "ی"
type textarea "x"
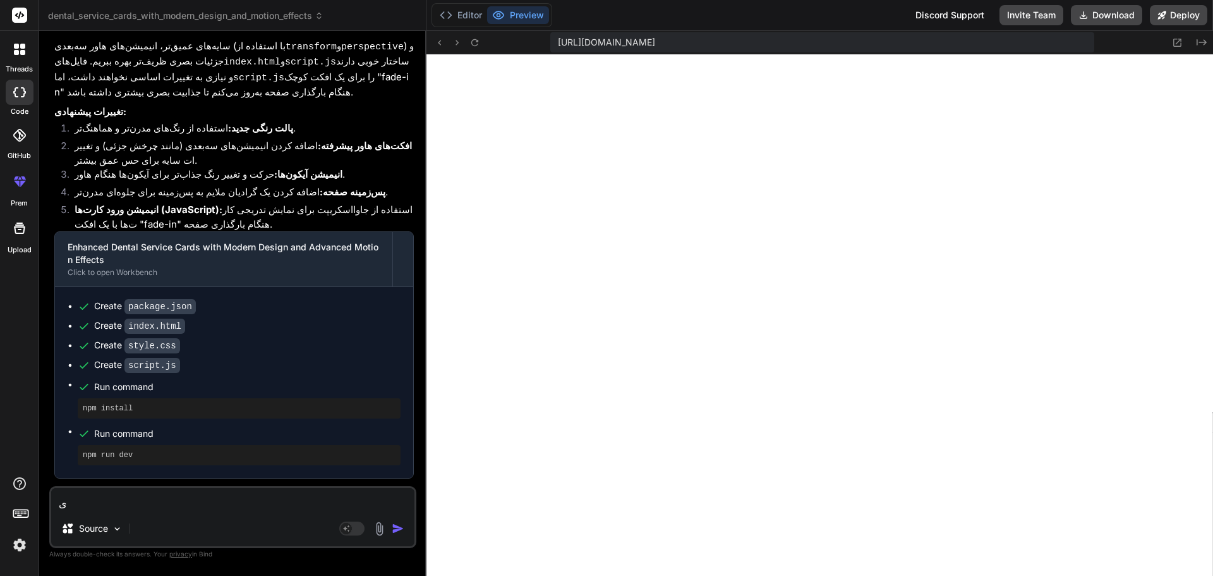
type textarea "x"
type textarea "ی"
type textarea "x"
type textarea "یک"
type textarea "x"
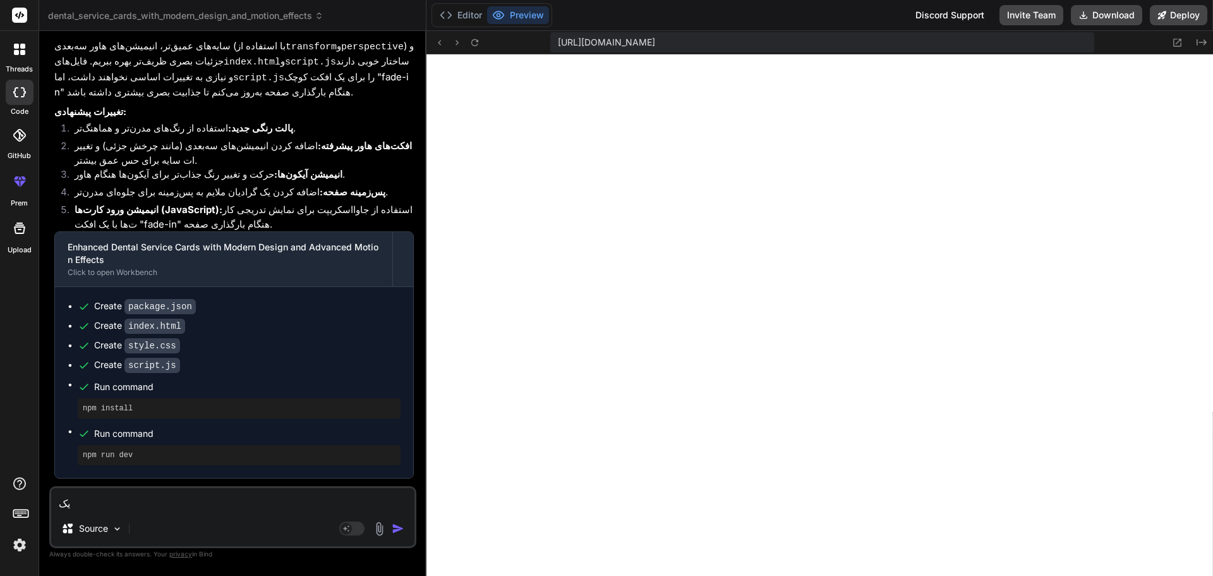
type textarea "یکم"
type textarea "x"
type textarea "یکم"
type textarea "x"
type textarea "یکم و"
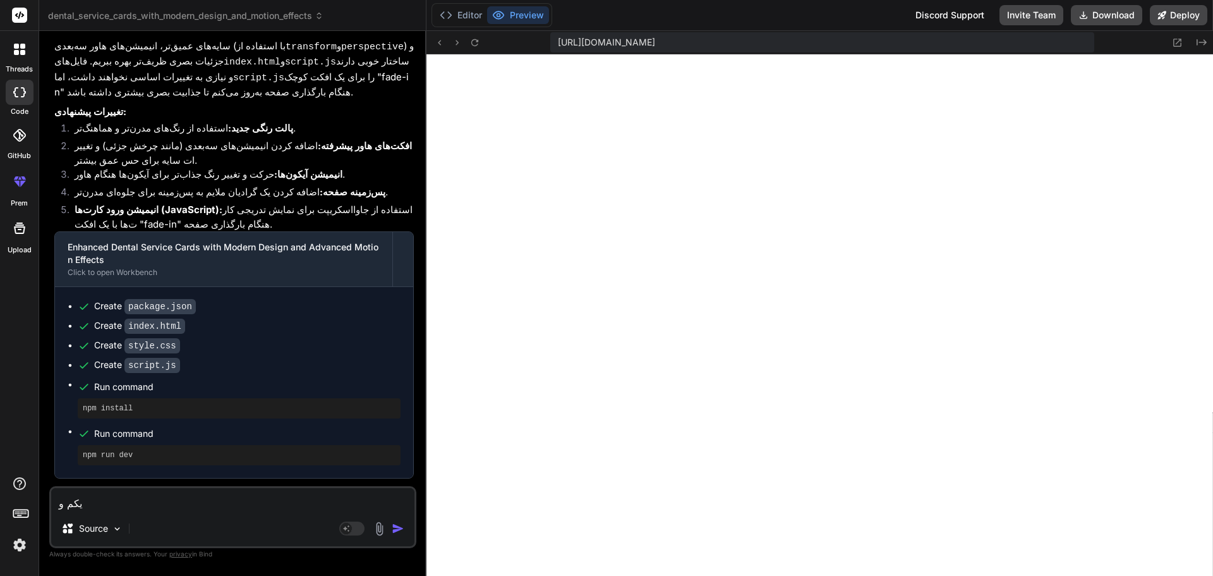
type textarea "x"
type textarea "یکم وت"
type textarea "x"
type textarea "یکم وتک"
type textarea "x"
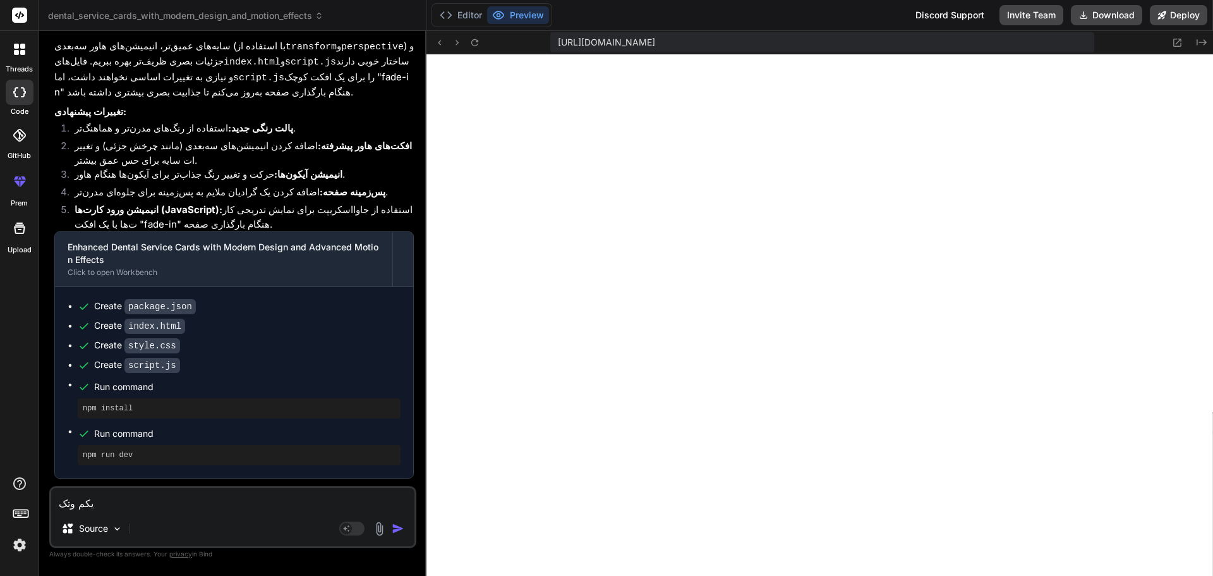
type textarea "یکم وت"
type textarea "x"
type textarea "یکم و"
type textarea "x"
type textarea "یکم وا"
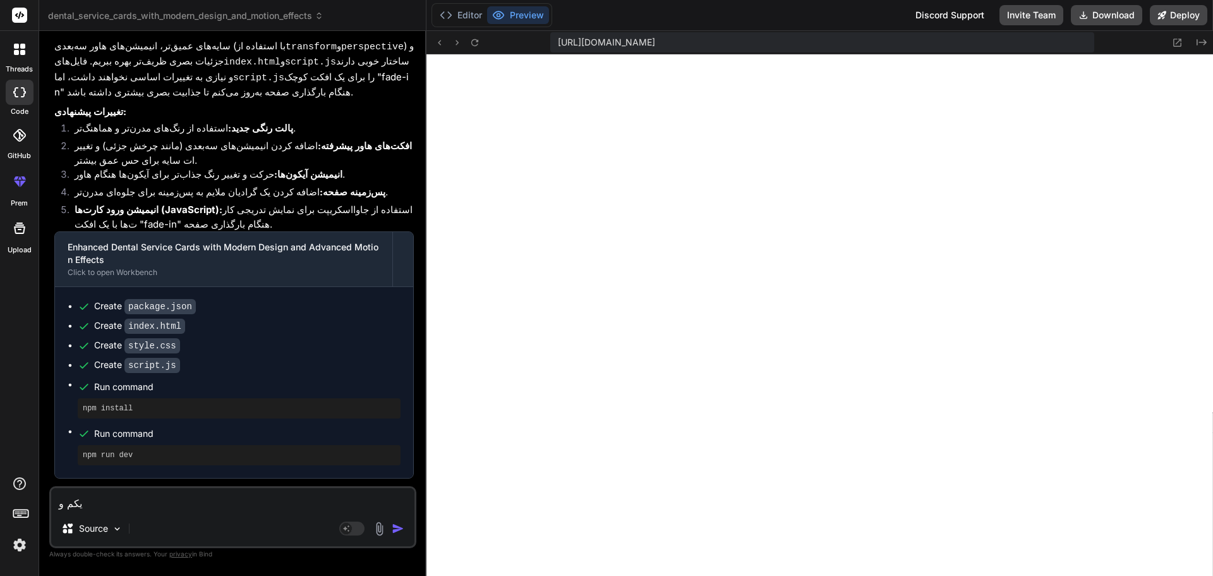
type textarea "x"
type textarea "یکم واک"
type textarea "x"
type textarea "یکم واکش"
type textarea "x"
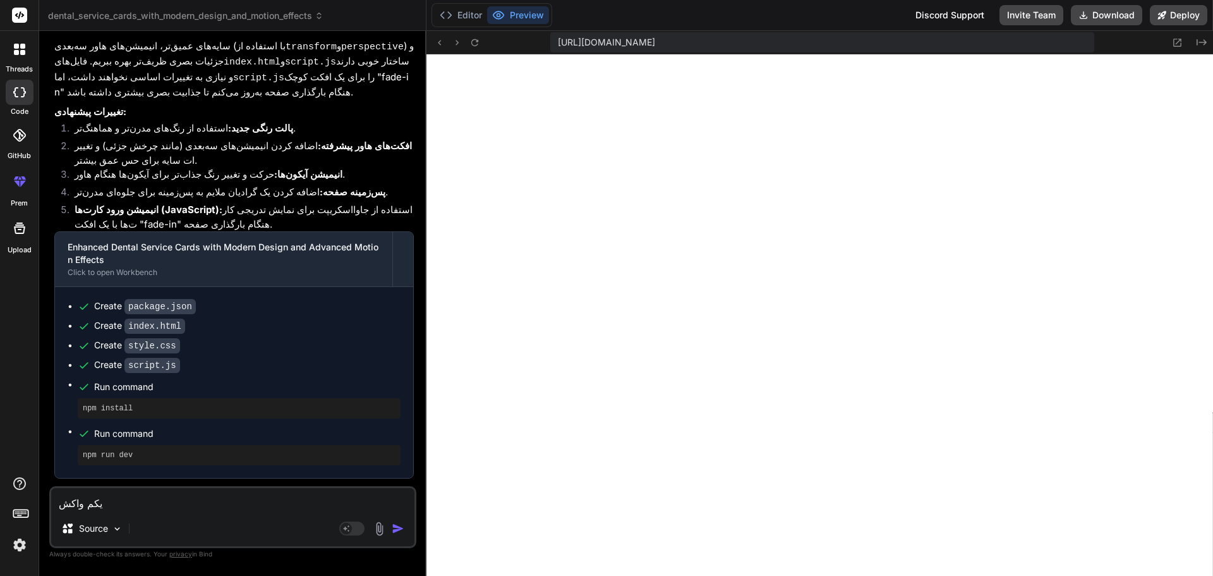
type textarea "یکم واکشن"
type textarea "x"
type textarea "یکم واکشنگ"
type textarea "x"
type textarea "یکم واکشنگر"
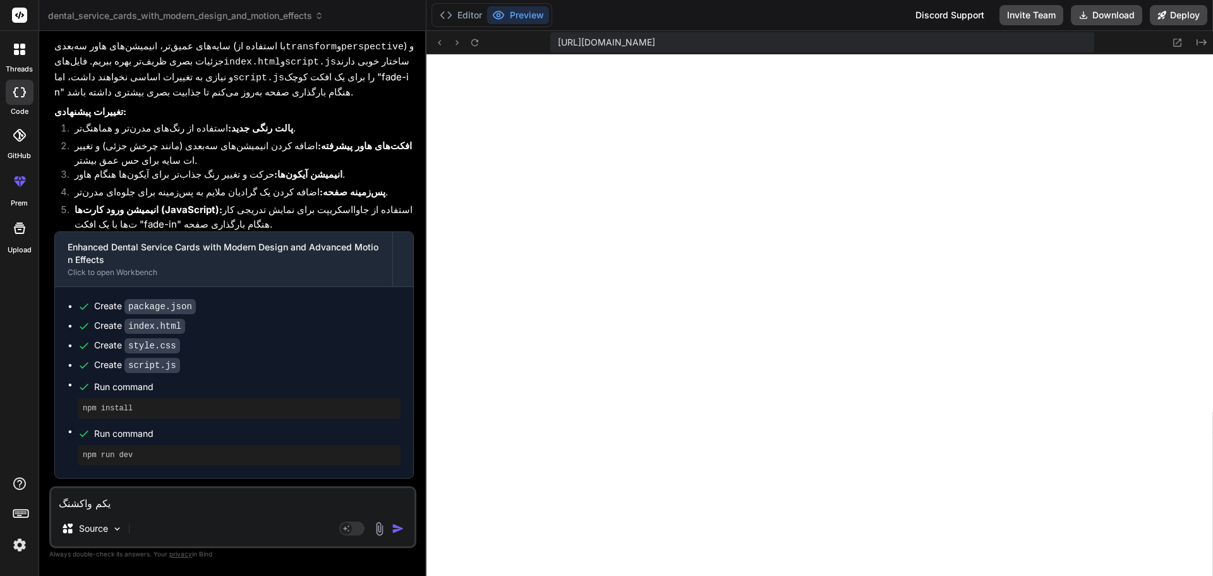
type textarea "x"
type textarea "یکم واکشنگرا"
type textarea "x"
type textarea "یکم واکشنگرات"
type textarea "x"
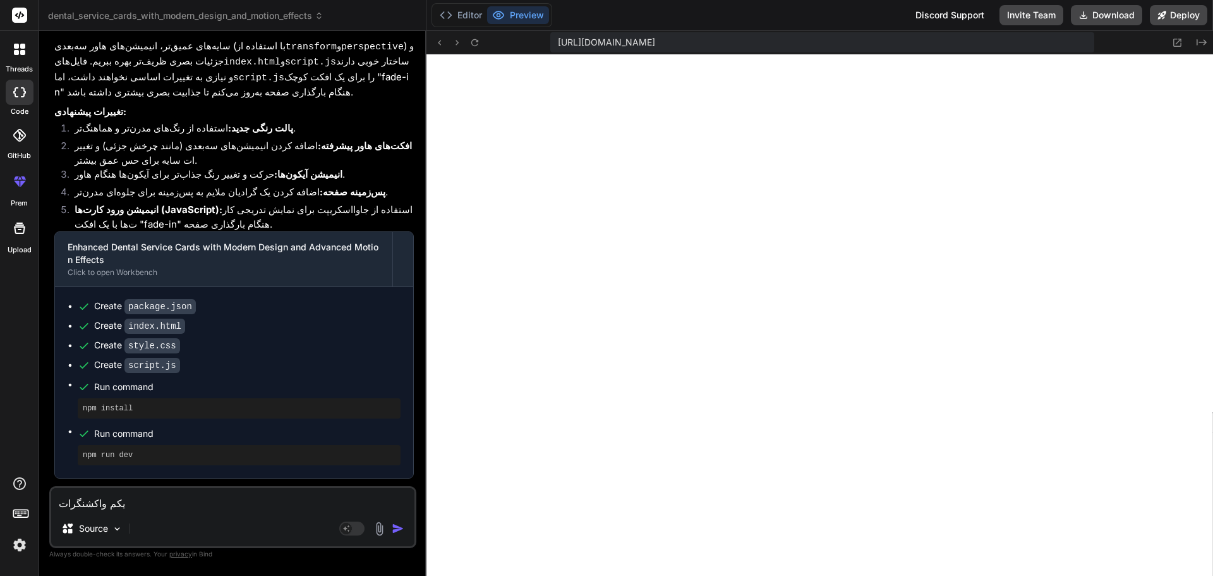
type textarea "یکم واکشنگراتر"
type textarea "x"
type textarea "یکم واکشنگراتر"
type textarea "x"
type textarea "یکم واکشنگراتر و"
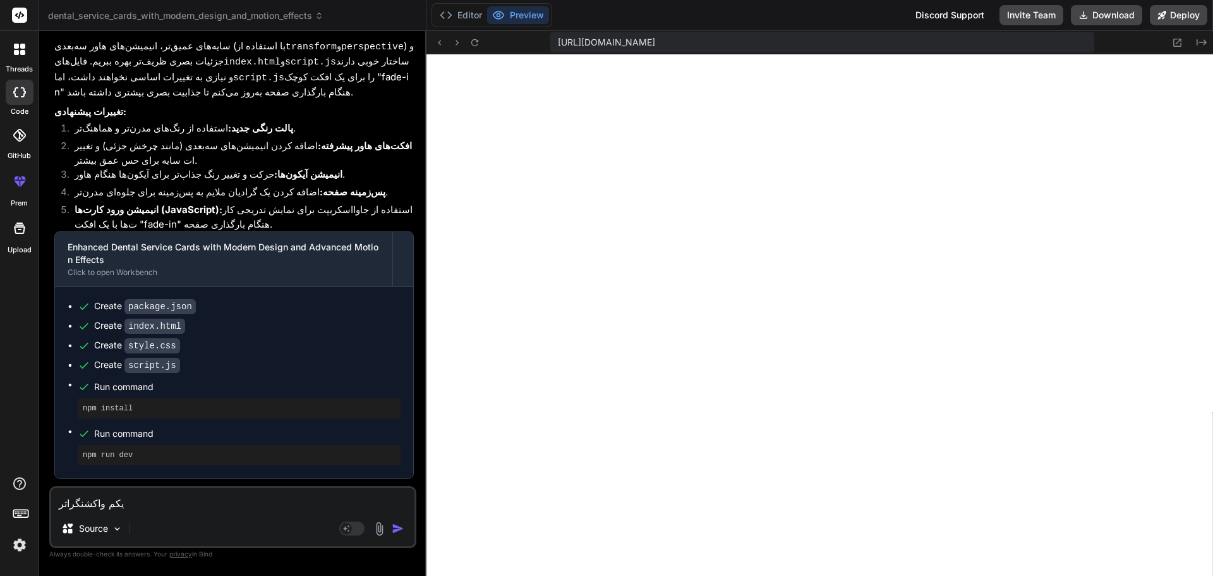
type textarea "x"
type textarea "یکم واکشنگراتر و"
type textarea "x"
type textarea "یکم واکشنگراتر و ظ"
type textarea "x"
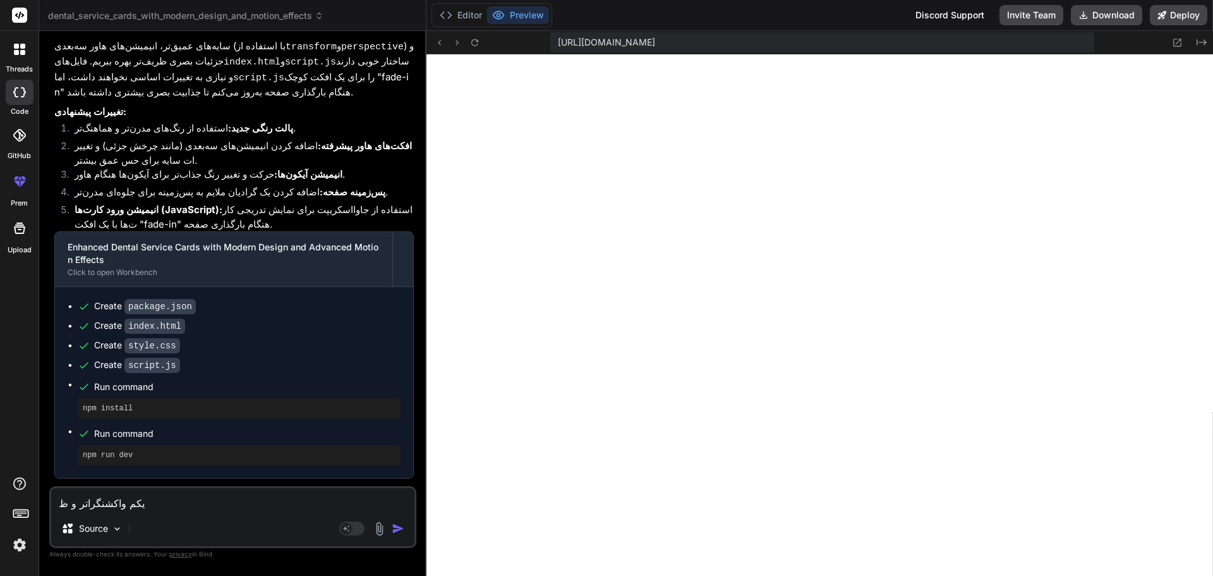
type textarea "یکم واکشنگراتر و ظا"
type textarea "x"
type textarea "یکم واکشنگراتر و ظاه"
type textarea "x"
type textarea "یکم واکشنگراتر و ظاهر"
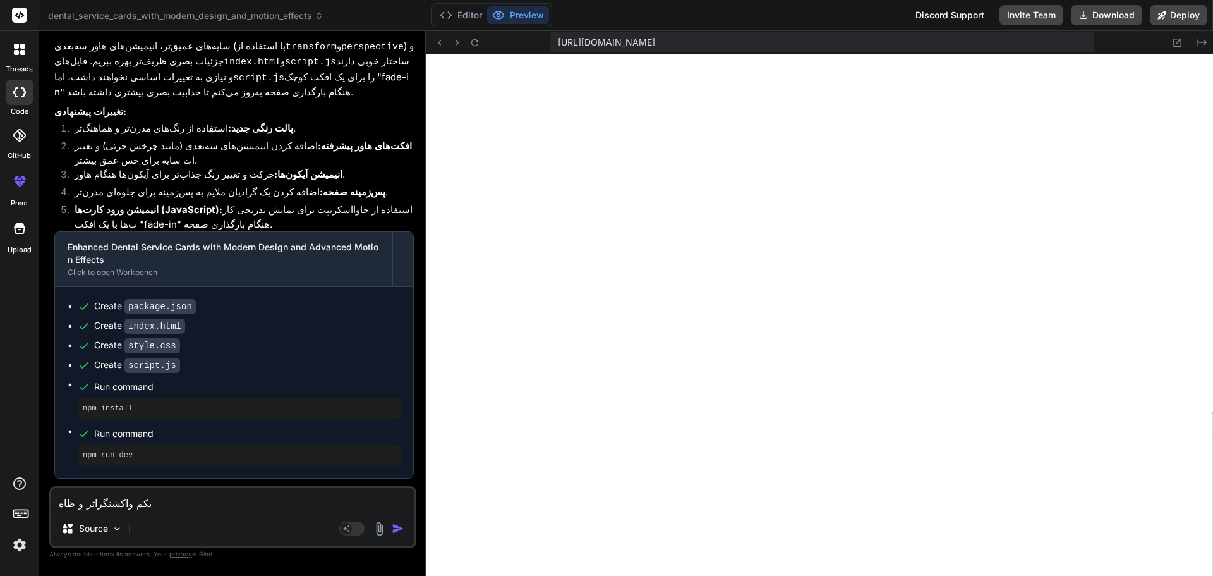
type textarea "x"
type textarea "یکم واکشنگراتر و ظاهری"
type textarea "x"
type textarea "یکم واکشنگراتر و ظاهری"
type textarea "x"
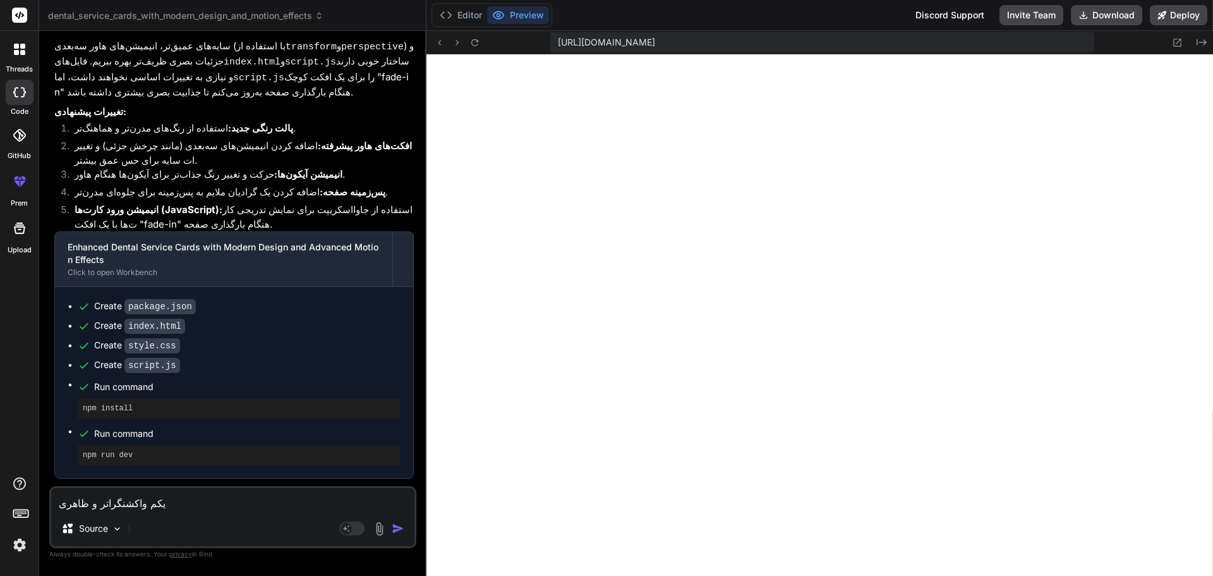
type textarea "یکم واکشنگراتر و ظاهری ج"
type textarea "x"
type textarea "یکم واکشنگراتر و ظاهری جد"
type textarea "x"
type textarea "یکم واکشنگراتر و ظاهری جدی"
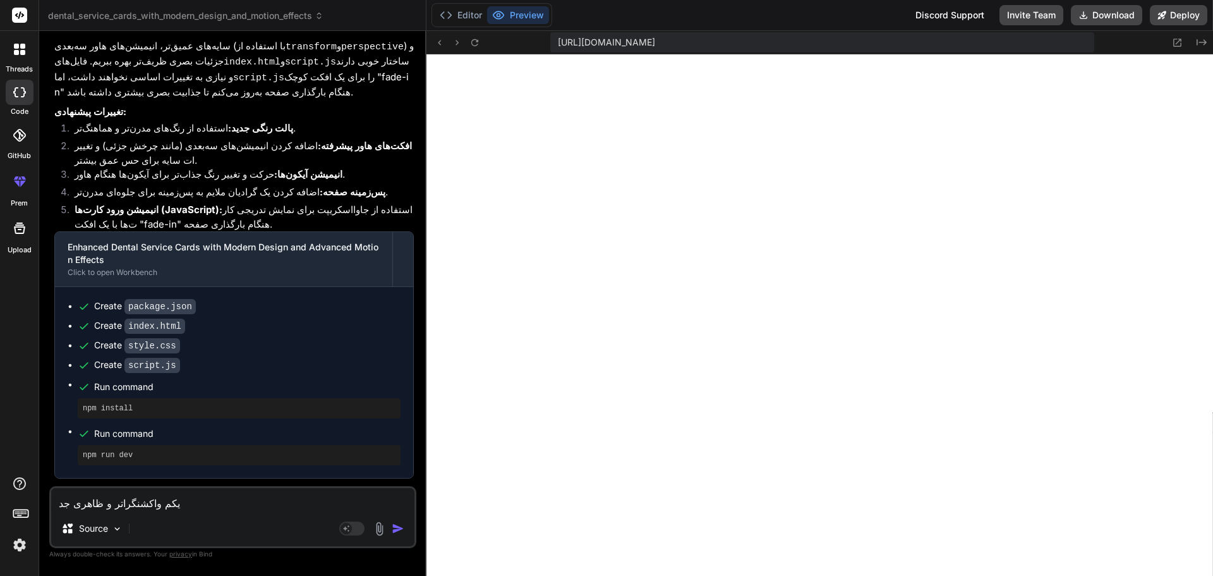
type textarea "x"
type textarea "یکم واکشنگراتر و ظاهری جدید"
type textarea "x"
type textarea "یکم واکشنگراتر و ظاهری جدید"
type textarea "x"
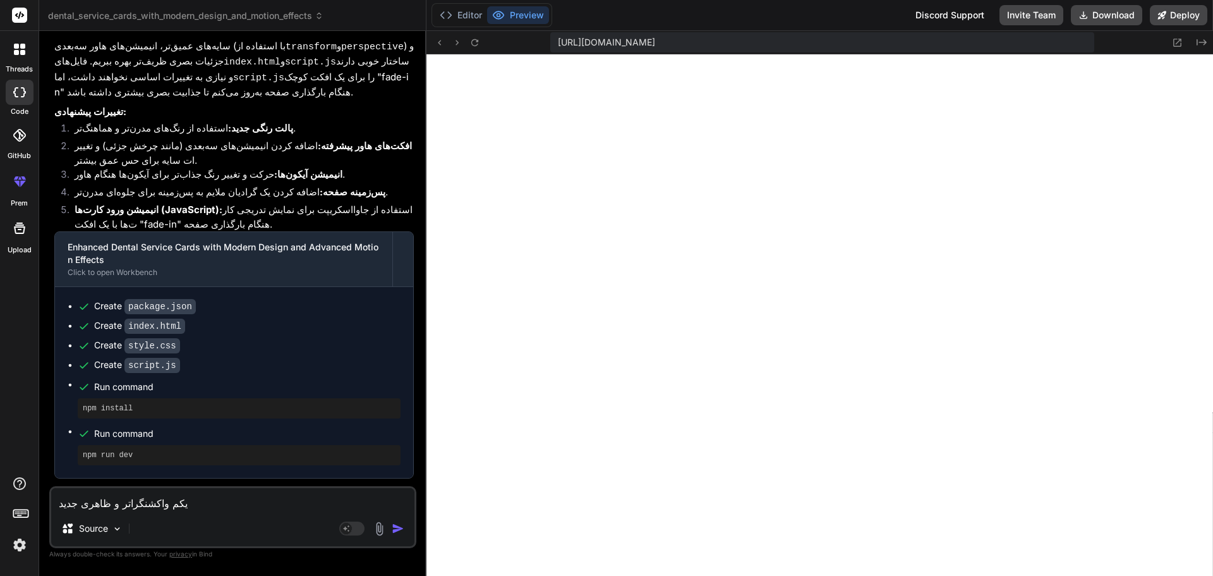
type textarea "یکم واکشنگراتر و ظاهری جدید و"
type textarea "x"
type textarea "یکم واکشنگراتر و ظاهری جدید و"
type textarea "x"
type textarea "یکم واکشنگراتر و ظاهری جدید و م"
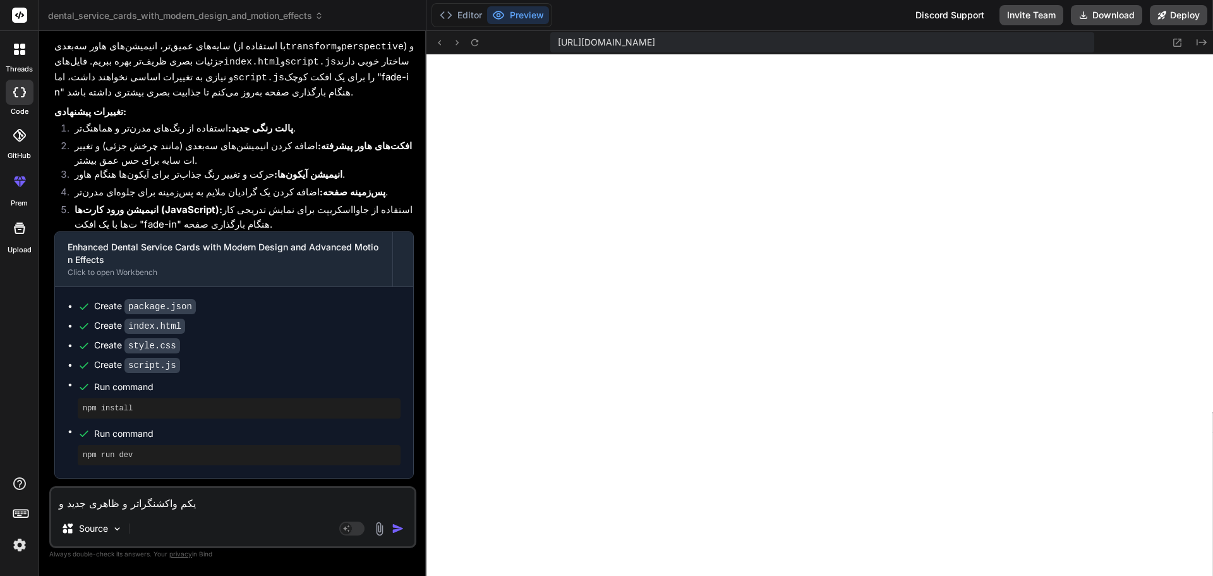
type textarea "x"
type textarea "یکم واکشنگراتر و ظاهری جدید و مد"
type textarea "x"
type textarea "یکم واکشنگراتر و ظاهری جدید و مدر"
type textarea "x"
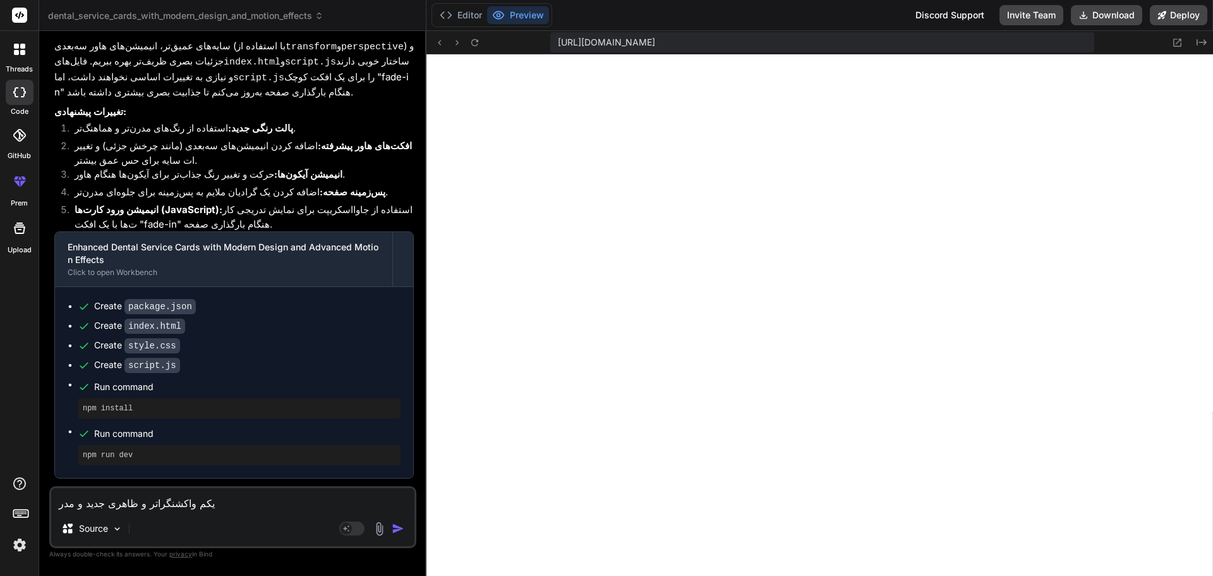
type textarea "یکم واکشنگراتر و ظاهری جدید و مدرت"
type textarea "x"
type textarea "یکم واکشنگراتر و ظاهری جدید و مدر"
type textarea "x"
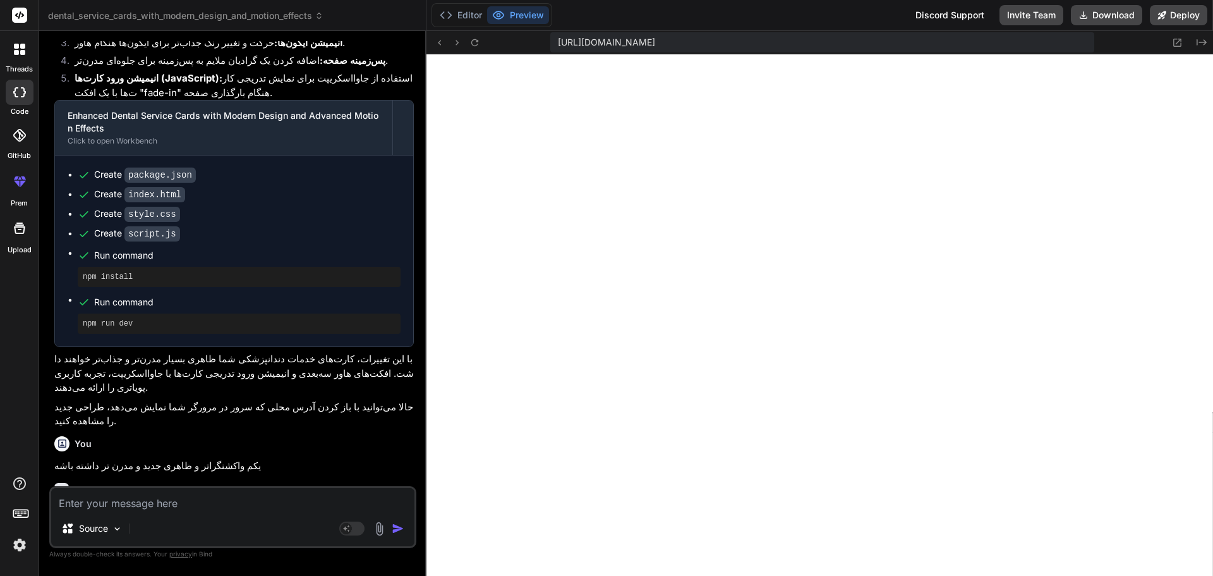
scroll to position [2017, 0]
click at [425, 344] on div "Bind AI Web Search Created with Pixso. Code Generator You یه چندتا کارت میخوام …" at bounding box center [232, 303] width 387 height 544
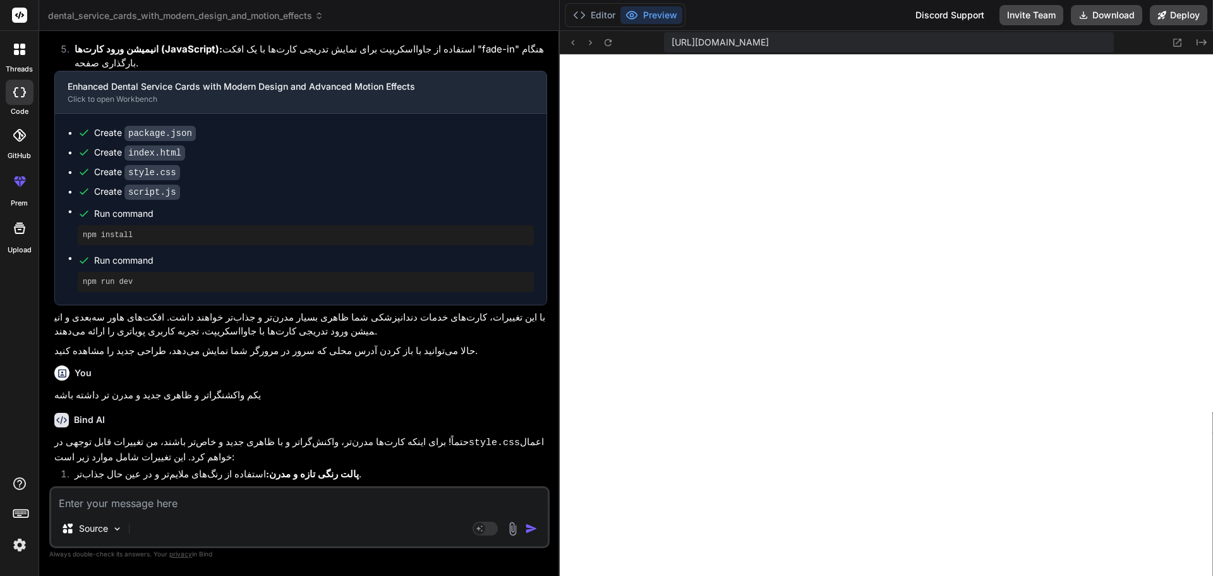
scroll to position [607, 0]
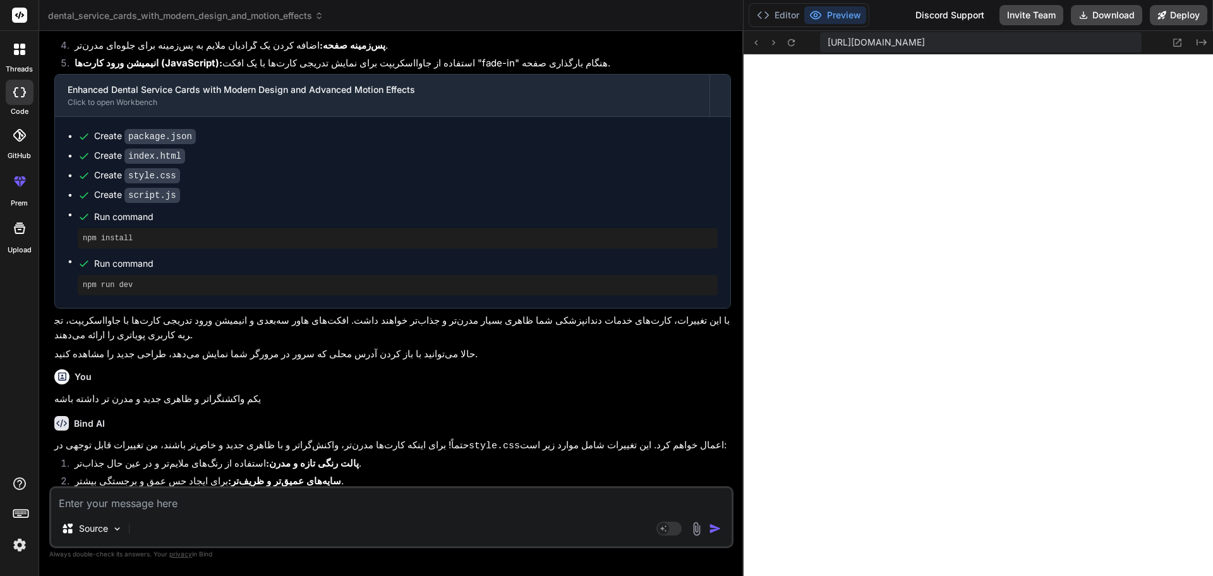
drag, startPoint x: 425, startPoint y: 344, endPoint x: 950, endPoint y: 327, distance: 525.4
drag, startPoint x: 742, startPoint y: 297, endPoint x: 997, endPoint y: 298, distance: 254.7
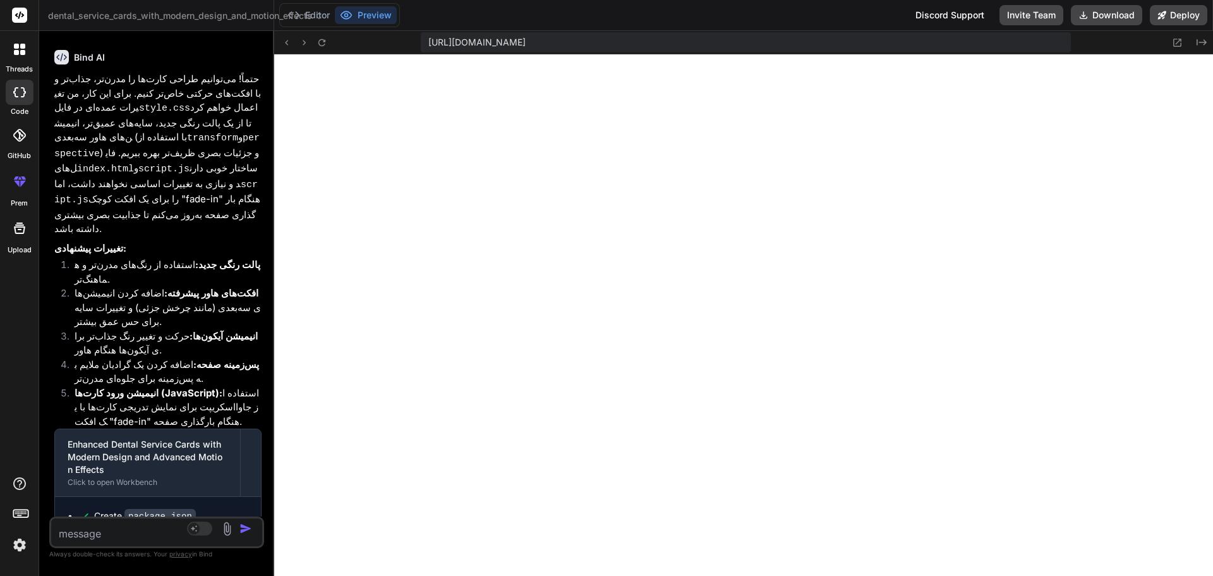
scroll to position [880, 0]
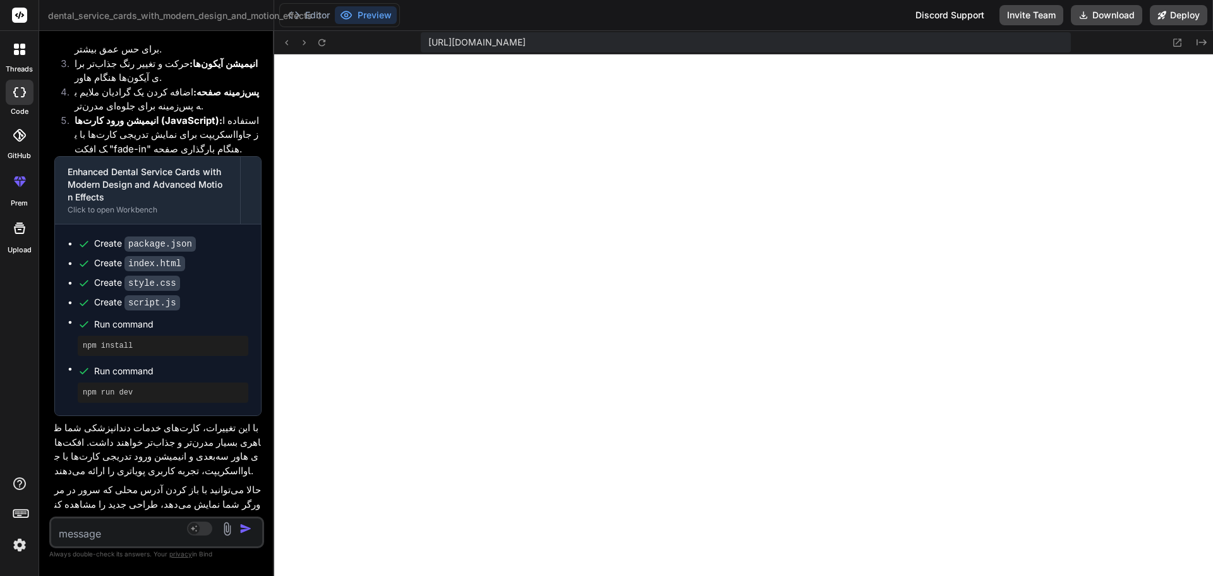
drag, startPoint x: 742, startPoint y: 348, endPoint x: 0, endPoint y: 333, distance: 742.6
click at [0, 333] on div "threads code GitHub prem Upload dental_service_cards_with_modern_design_and_mot…" at bounding box center [606, 288] width 1213 height 576
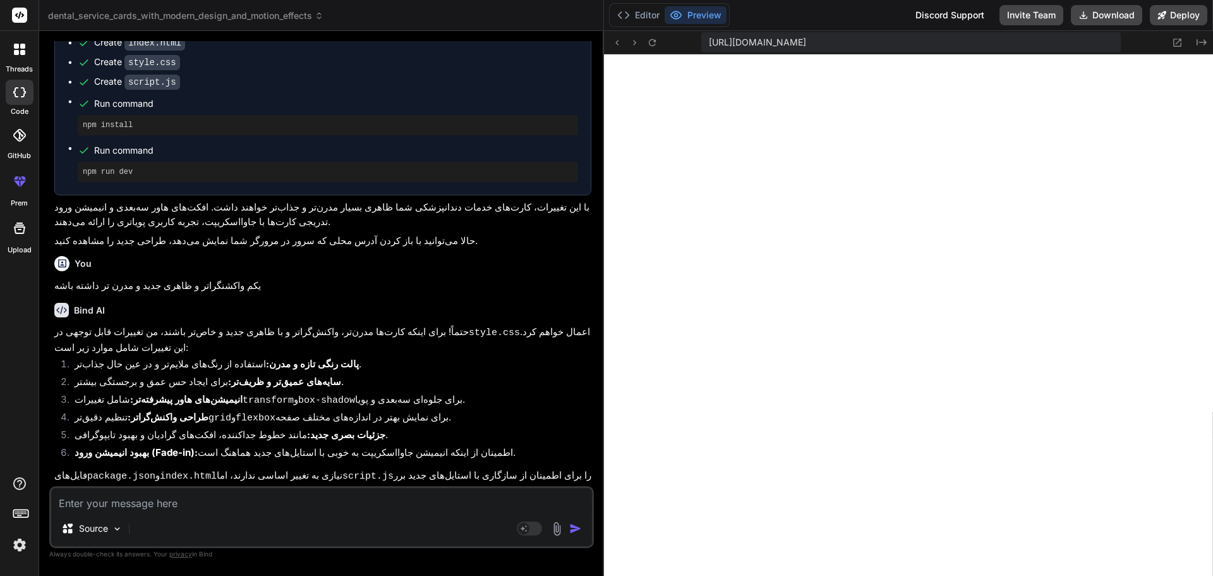
scroll to position [775, 0]
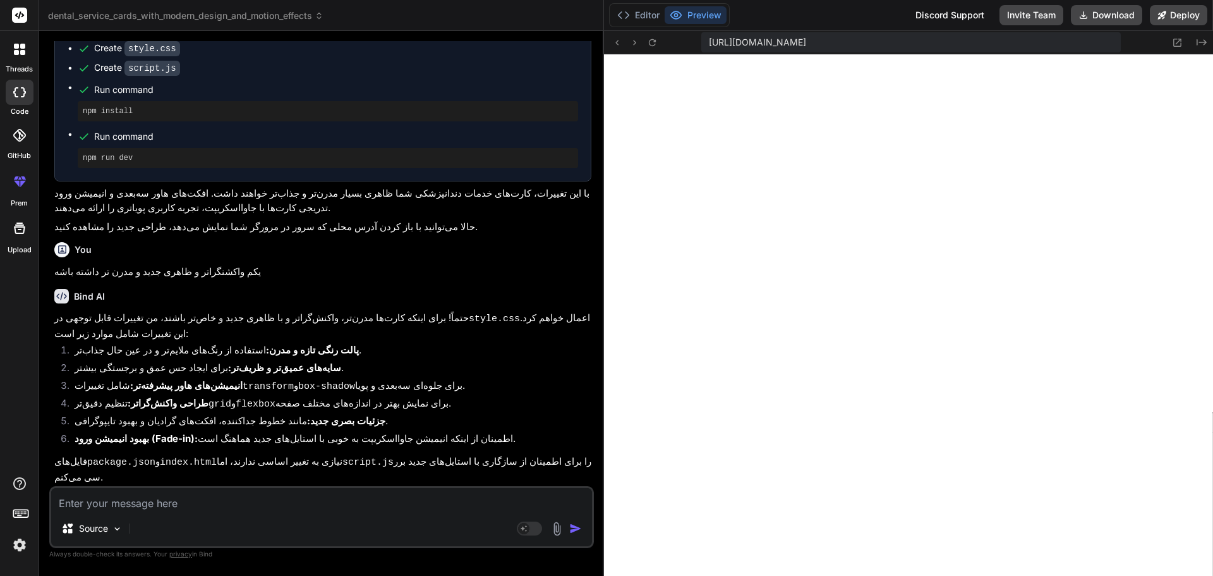
drag, startPoint x: 274, startPoint y: 311, endPoint x: 584, endPoint y: 325, distance: 310.6
click at [584, 325] on div "Bind AI Web Search Created with Pixso. Code Generator You یه چندتا کارت میخوام …" at bounding box center [321, 303] width 565 height 545
click at [182, 492] on textarea at bounding box center [321, 499] width 541 height 23
click at [183, 495] on textarea at bounding box center [321, 499] width 541 height 23
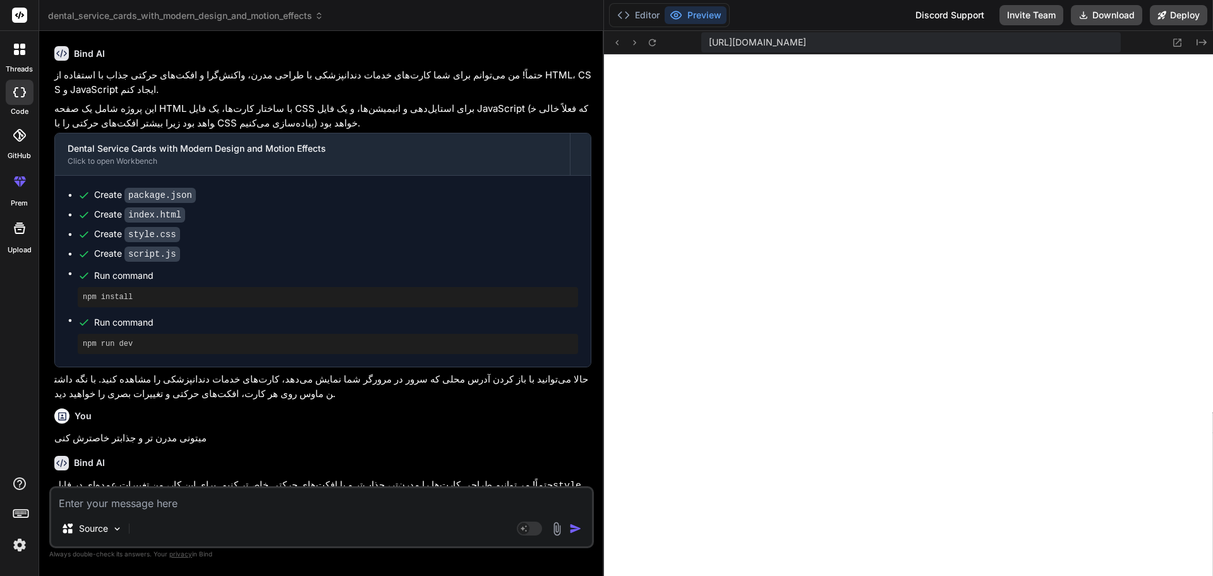
scroll to position [0, 0]
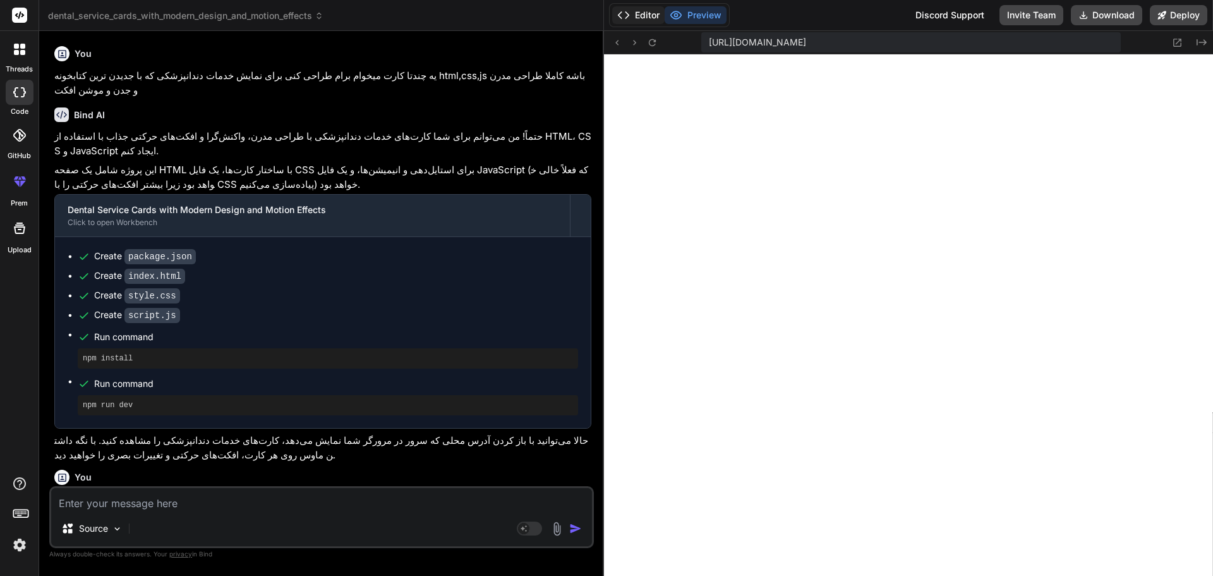
click at [634, 20] on button "Editor" at bounding box center [638, 15] width 52 height 18
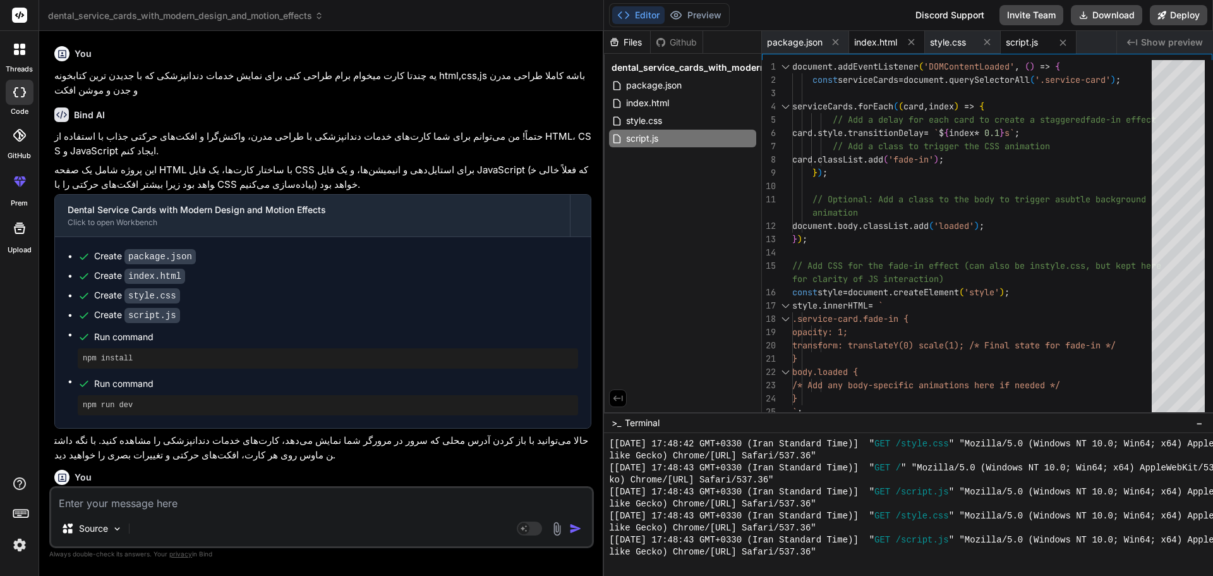
click at [871, 39] on span "index.html" at bounding box center [875, 42] width 43 height 13
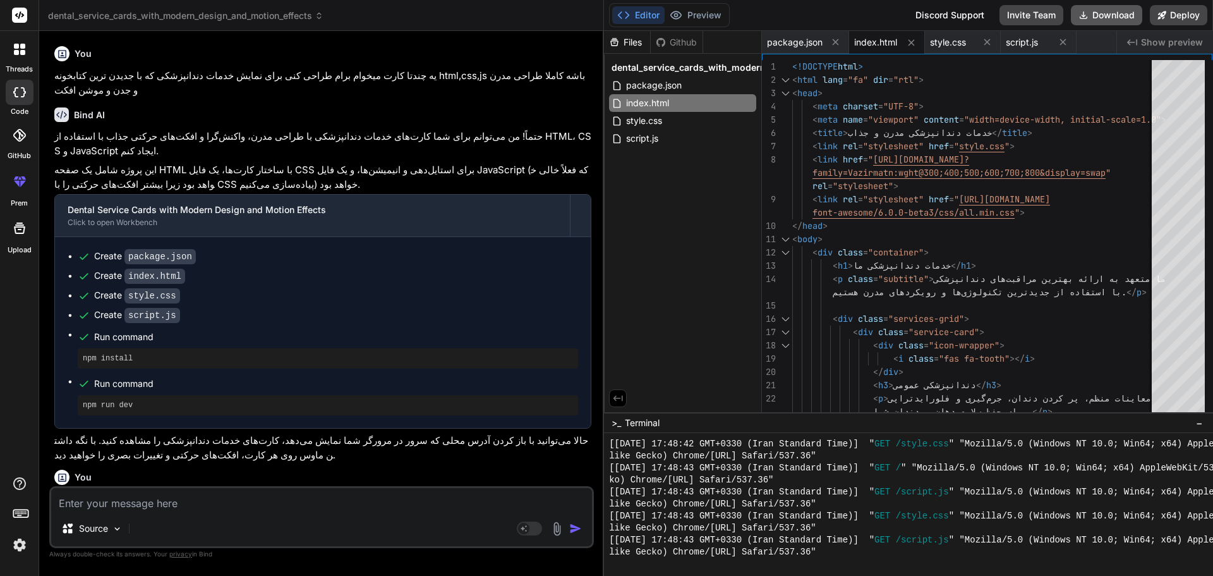
click at [1088, 13] on icon at bounding box center [1084, 15] width 10 height 10
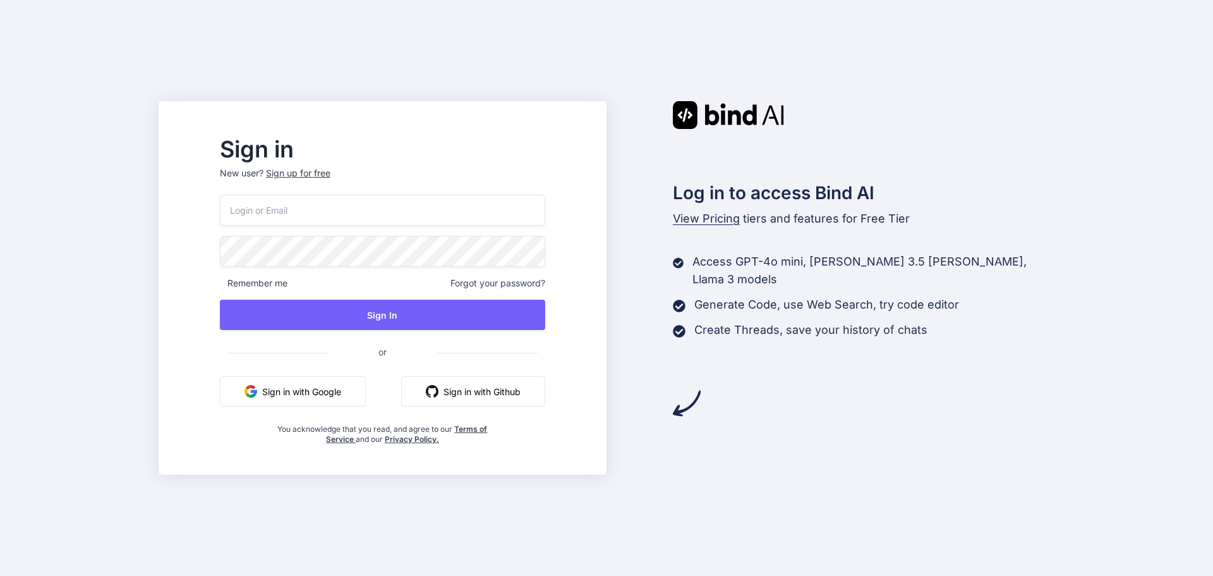
click at [341, 393] on button "Sign in with Google" at bounding box center [293, 391] width 146 height 30
